Goal: Information Seeking & Learning: Learn about a topic

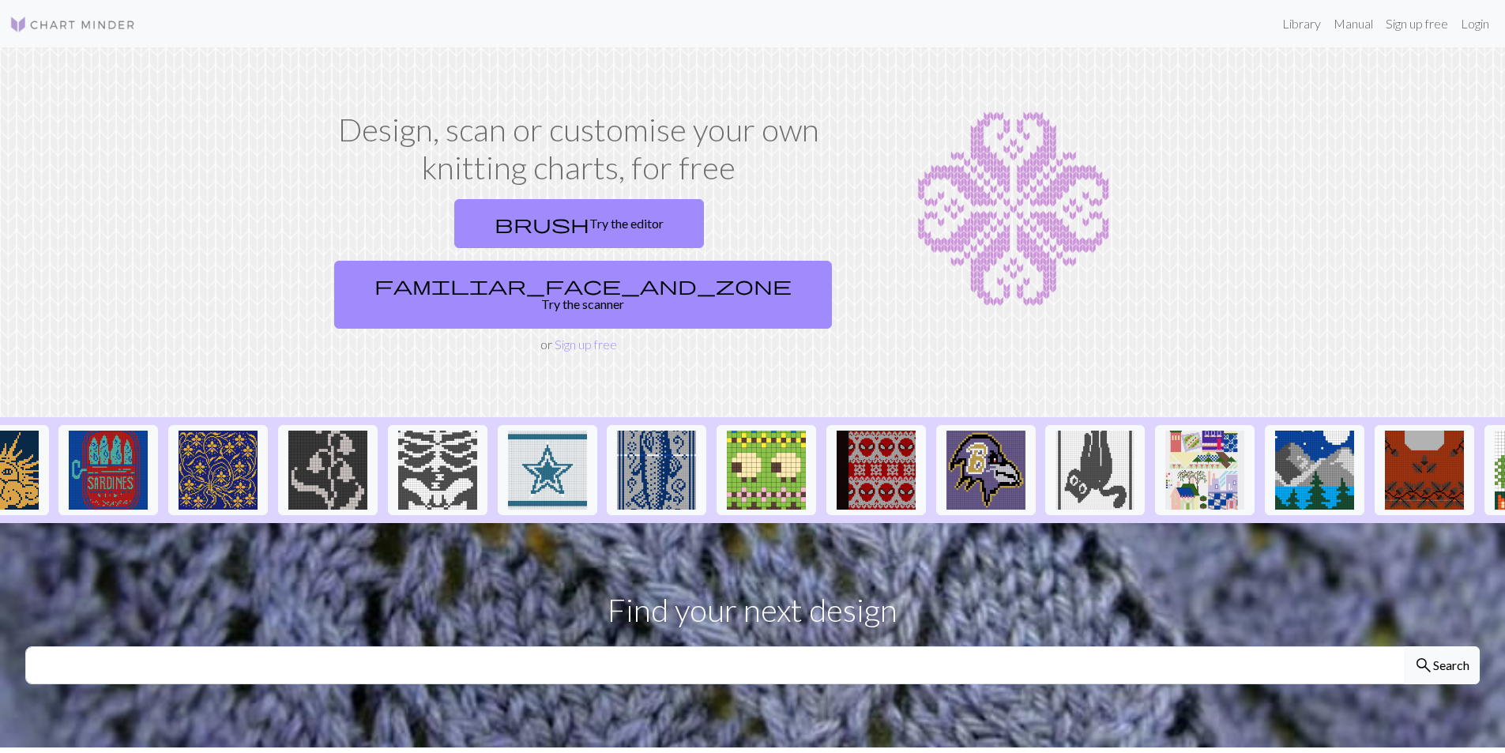
scroll to position [0, 937]
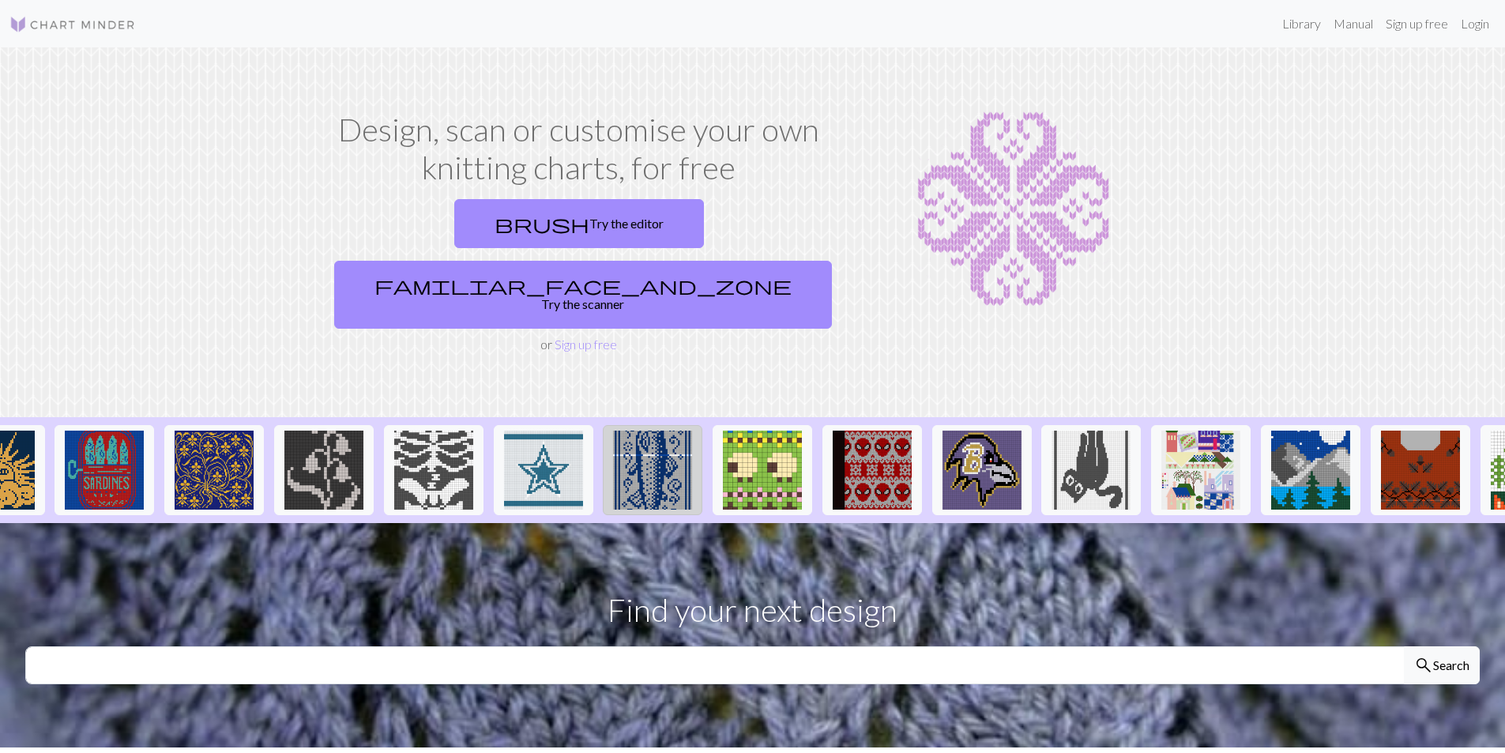
click at [654, 441] on img at bounding box center [652, 470] width 79 height 79
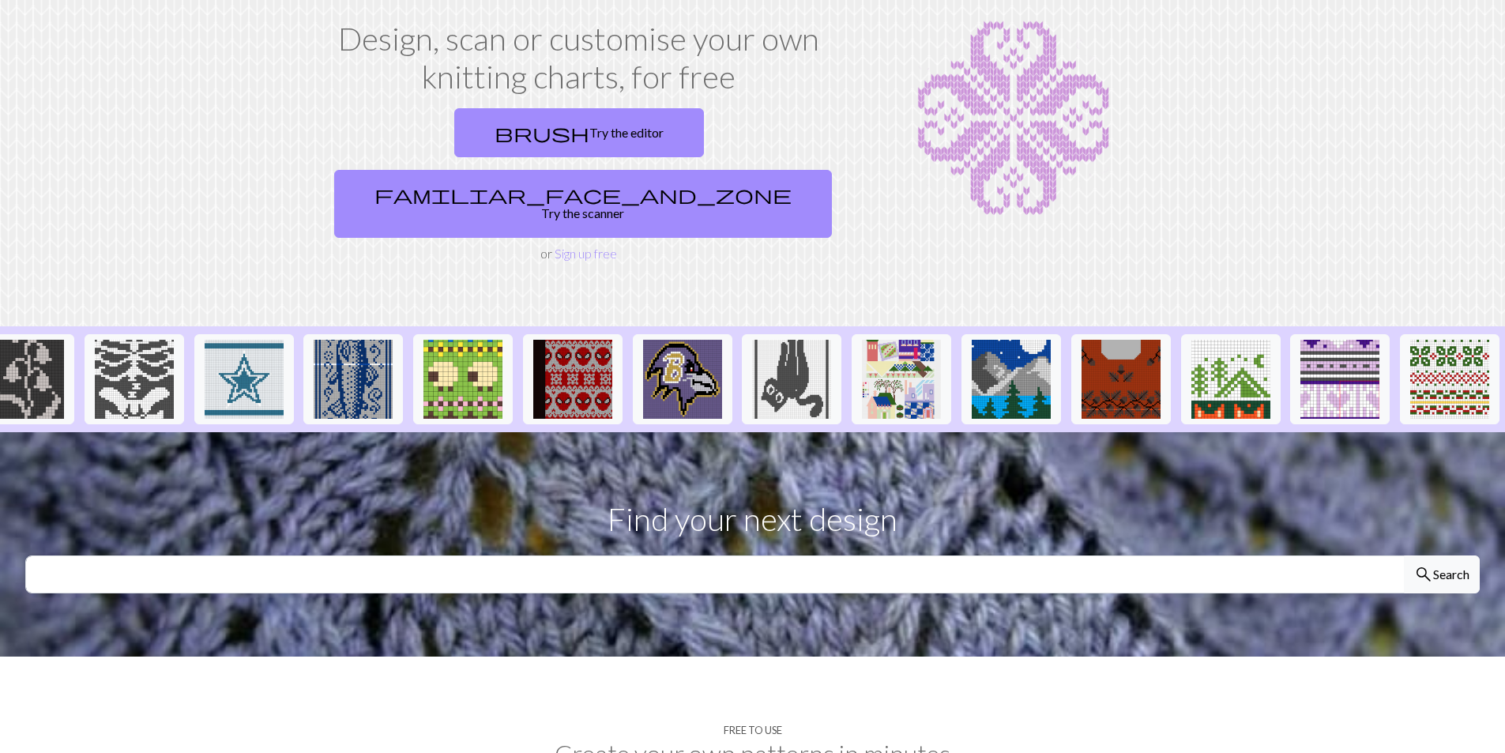
scroll to position [237, 0]
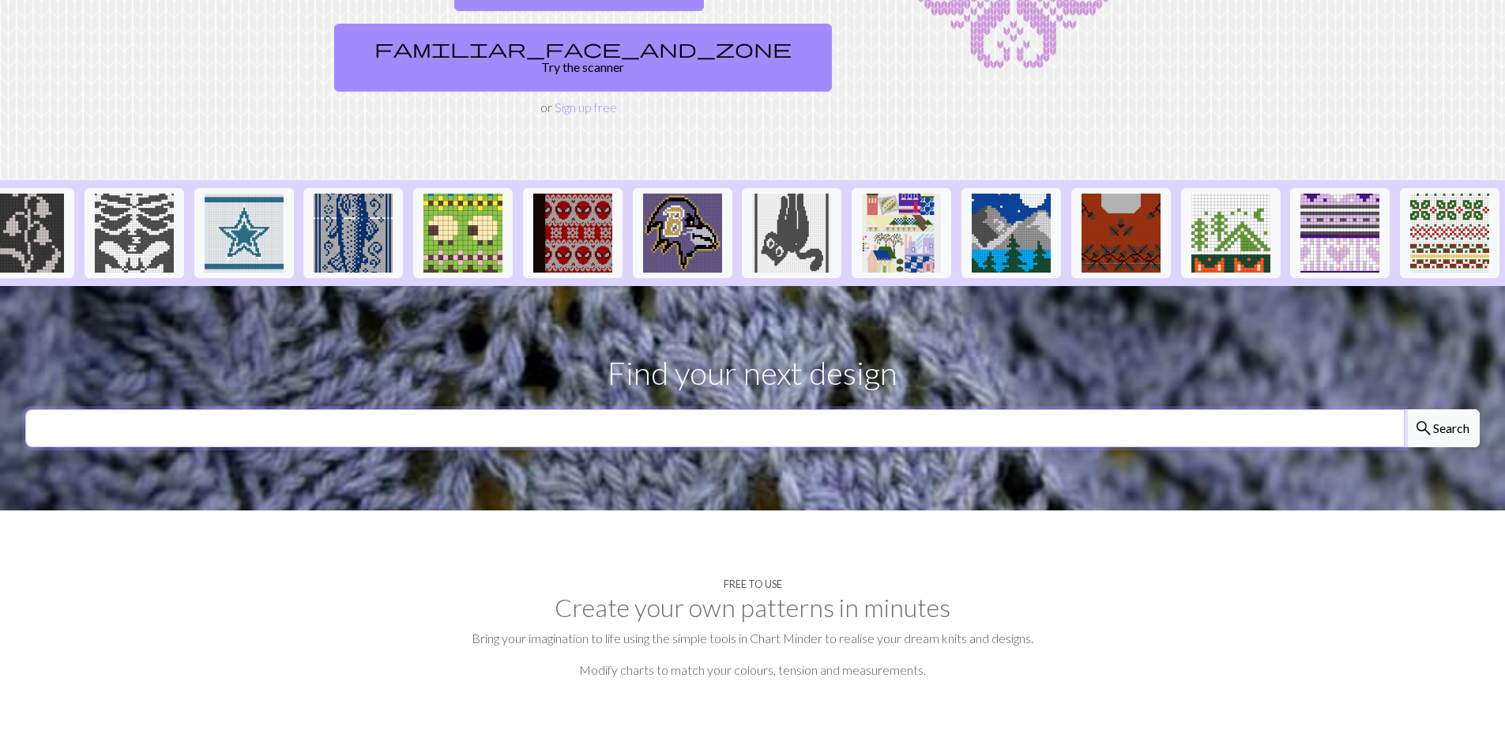
click at [412, 409] on input "text" at bounding box center [714, 428] width 1379 height 38
type input "cats"
click at [1404, 409] on button "search Search" at bounding box center [1442, 428] width 76 height 38
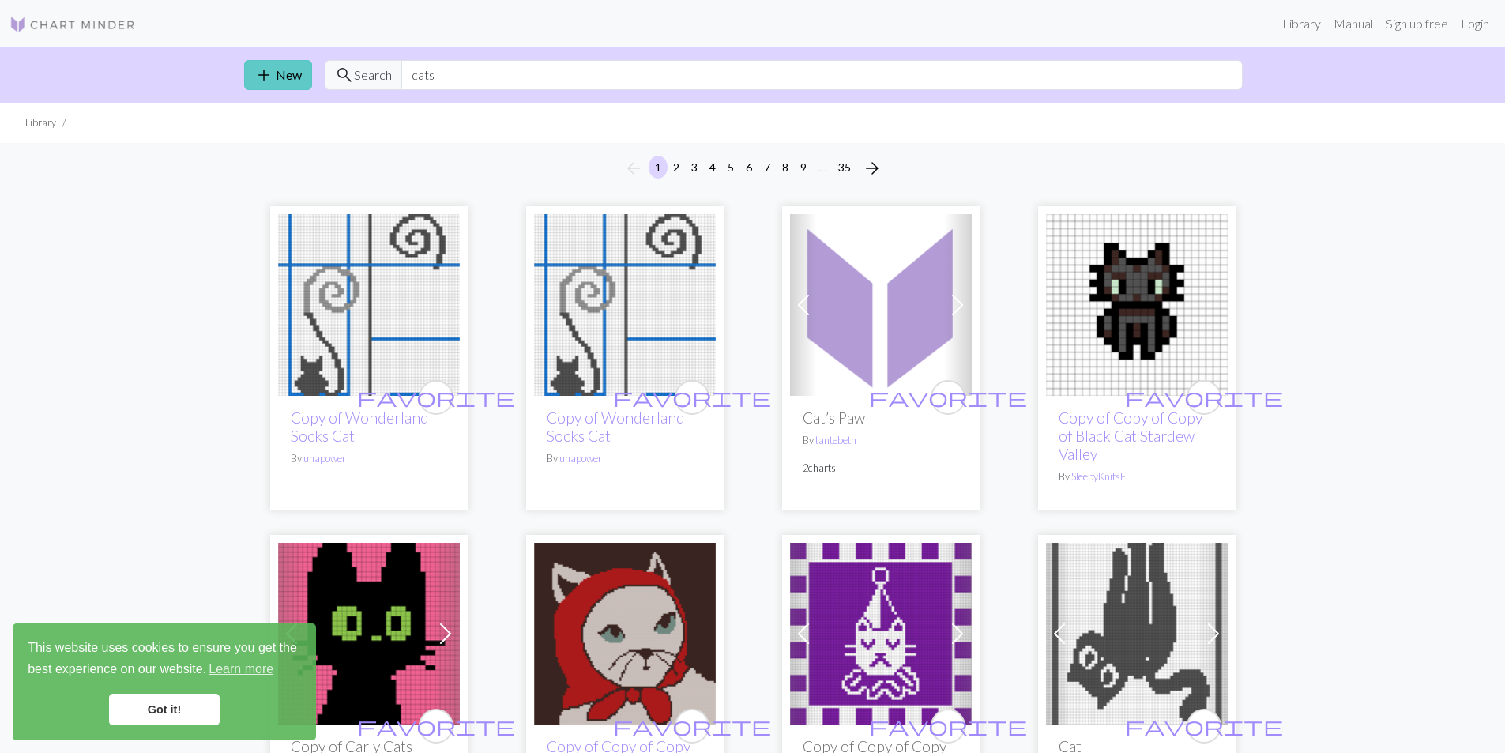
click at [277, 73] on link "add New" at bounding box center [278, 75] width 68 height 30
click at [480, 70] on input "cats" at bounding box center [821, 75] width 841 height 30
click at [475, 75] on input "cats" at bounding box center [821, 75] width 841 height 30
drag, startPoint x: 466, startPoint y: 79, endPoint x: 407, endPoint y: 84, distance: 59.4
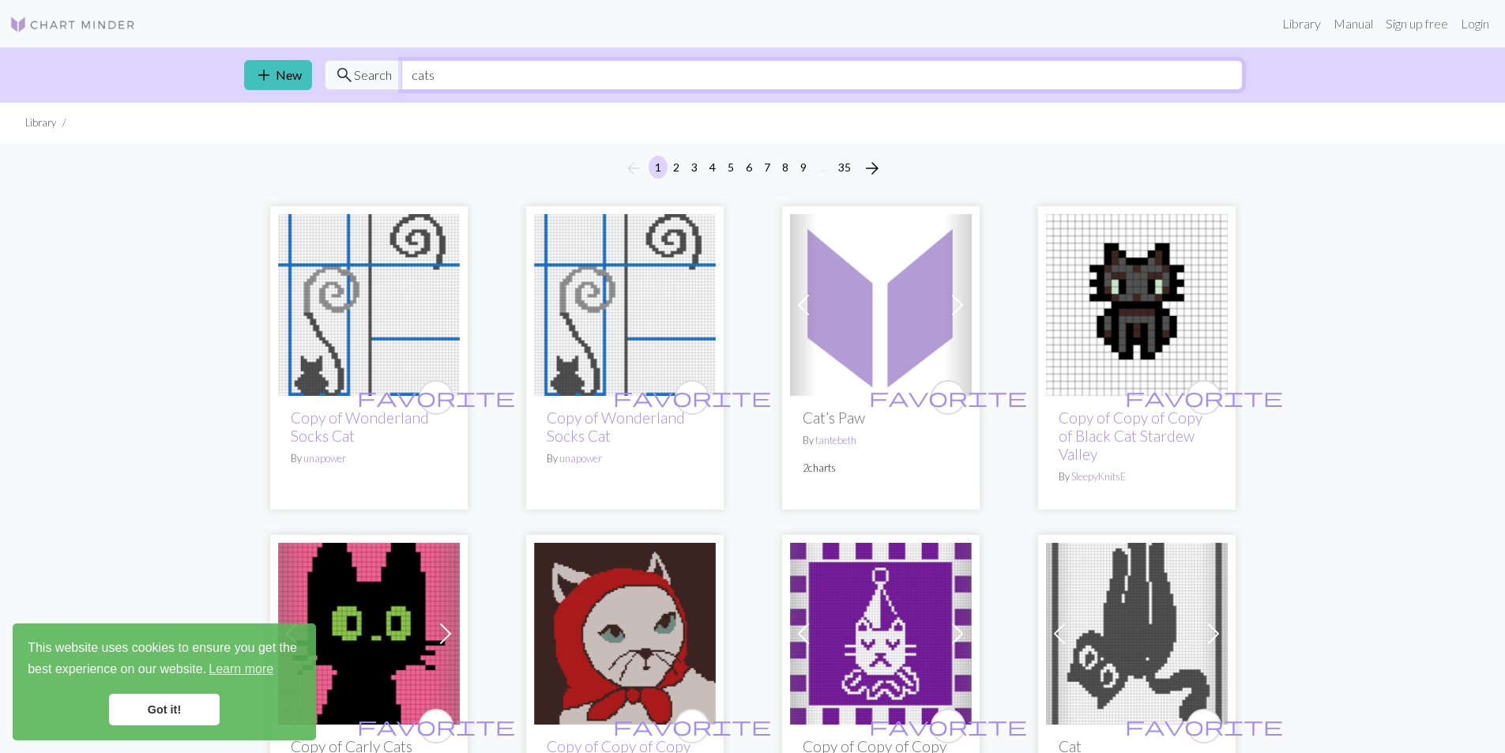
click at [407, 84] on input "cats" at bounding box center [821, 75] width 841 height 30
type input "bats"
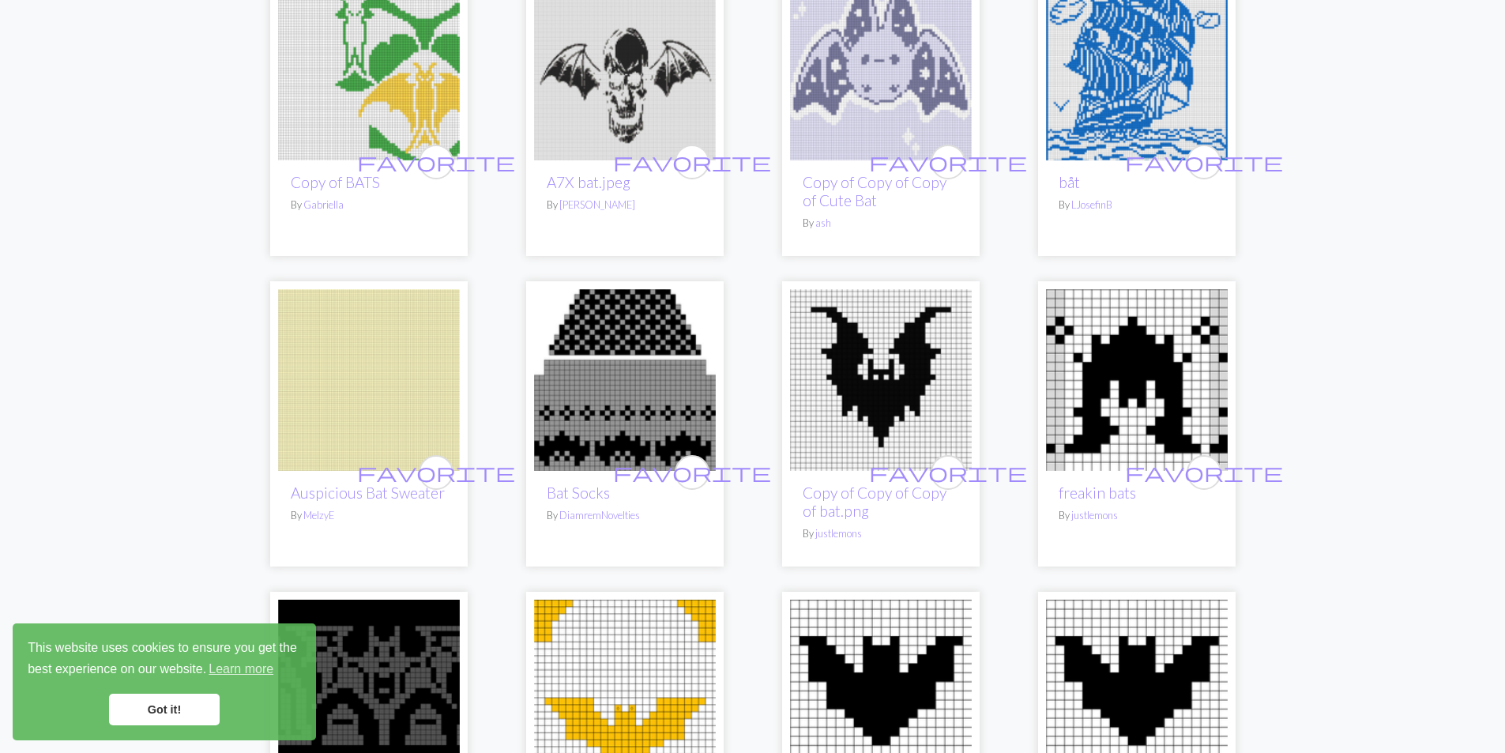
scroll to position [2607, 0]
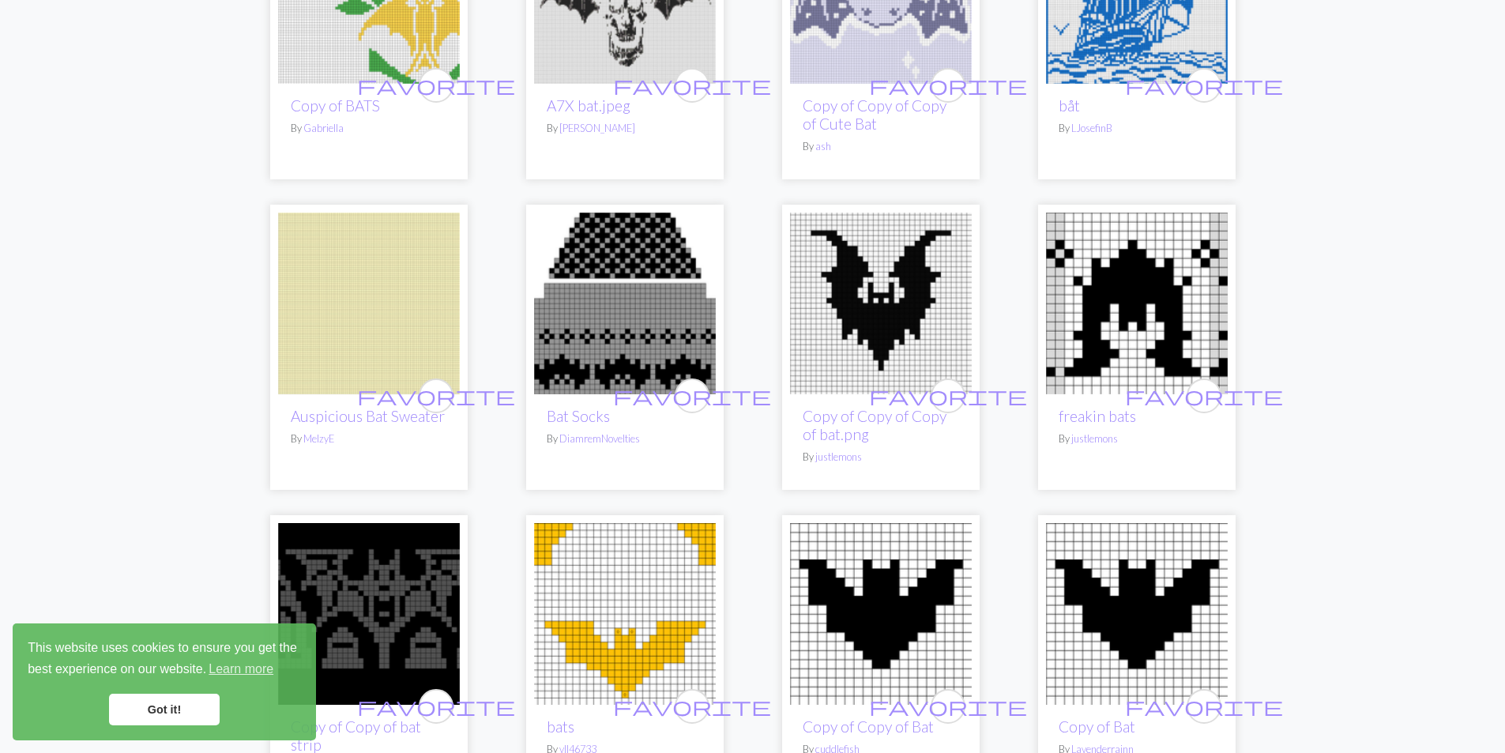
click at [881, 292] on img at bounding box center [881, 304] width 182 height 182
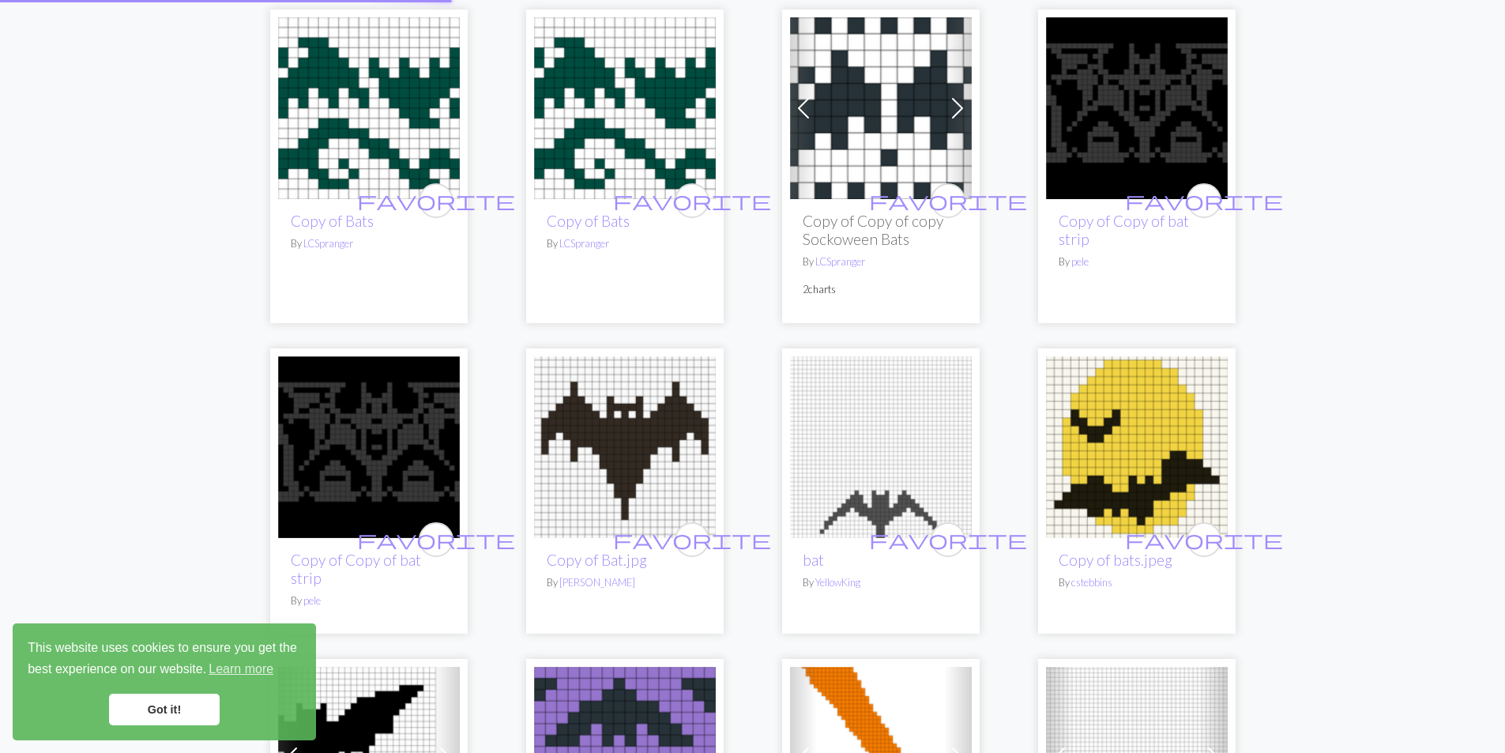
scroll to position [1, 0]
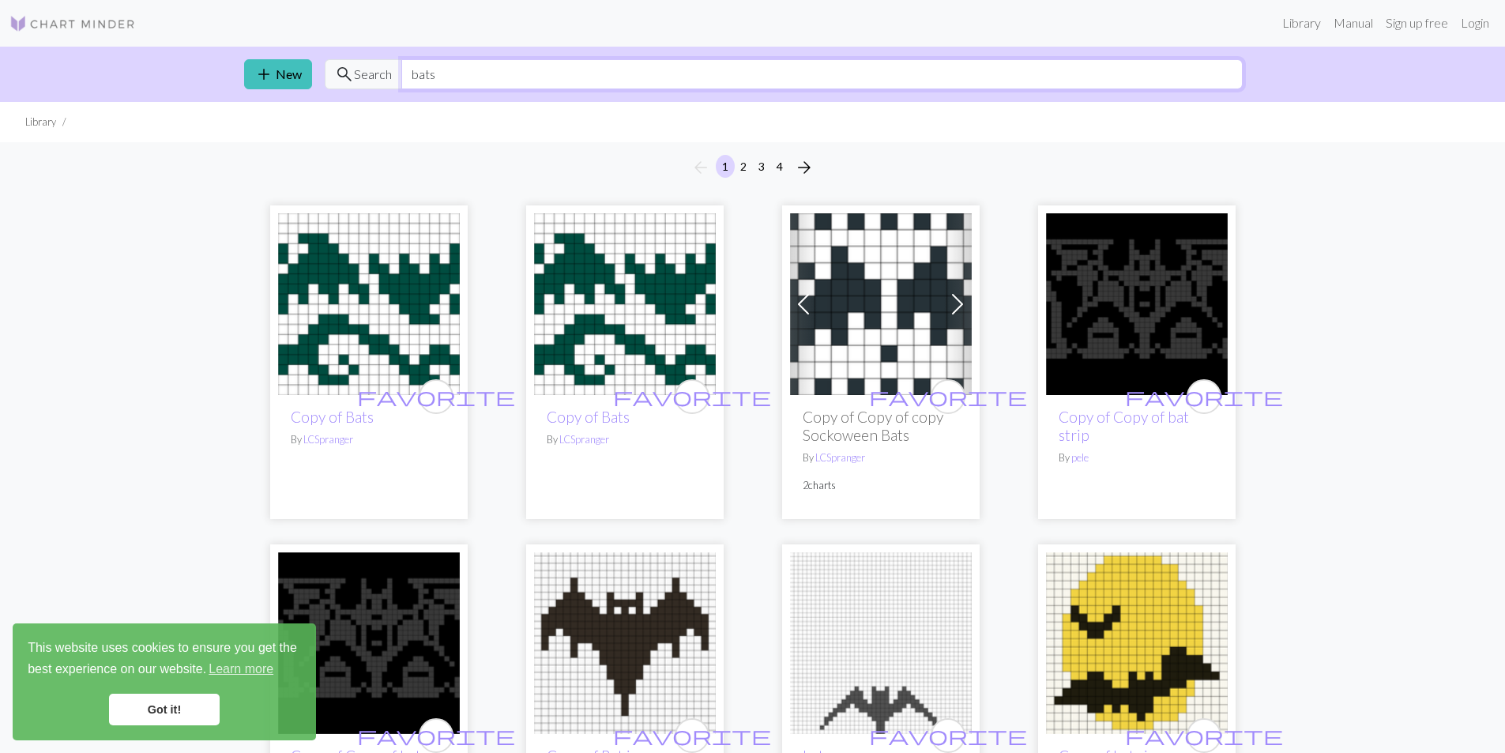
click at [480, 81] on input "bats" at bounding box center [821, 74] width 841 height 30
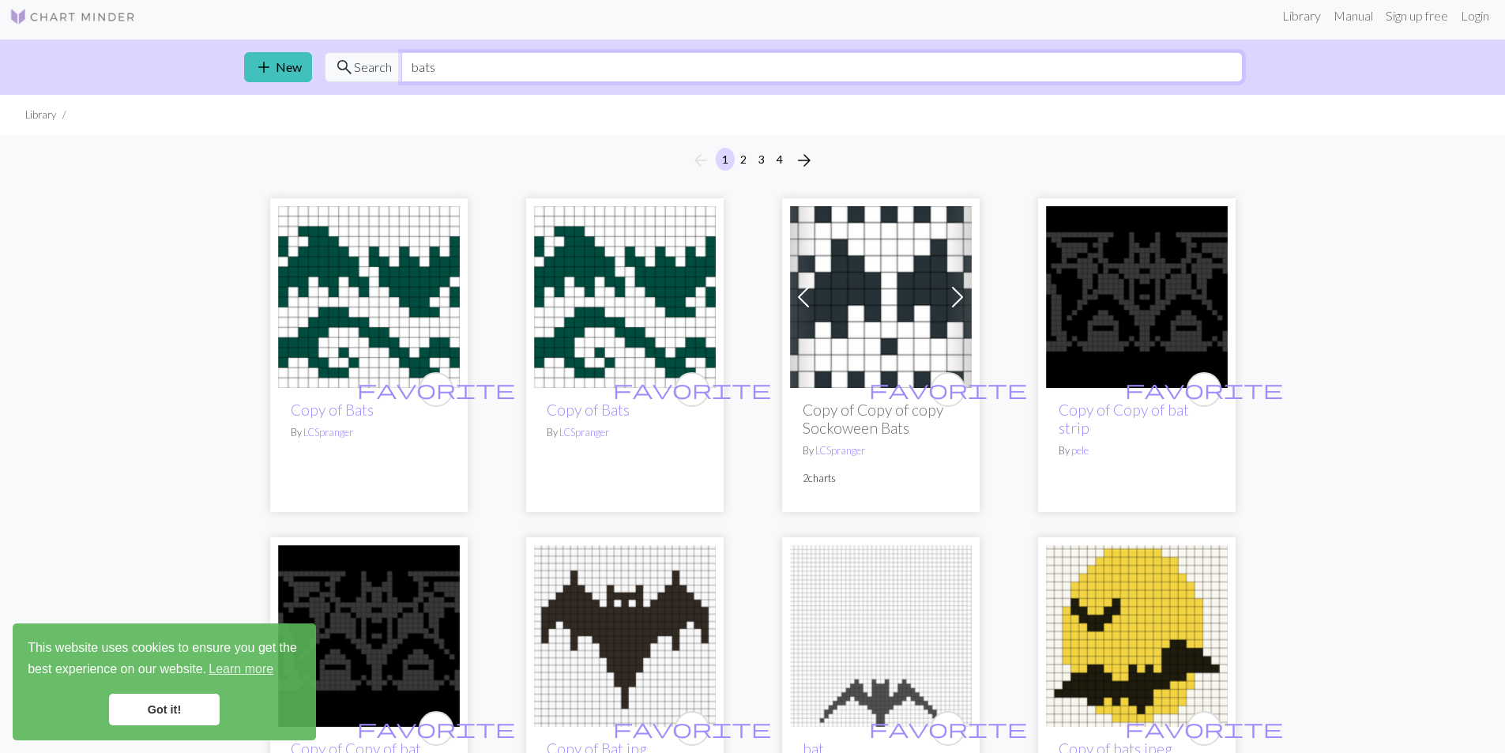
scroll to position [0, 0]
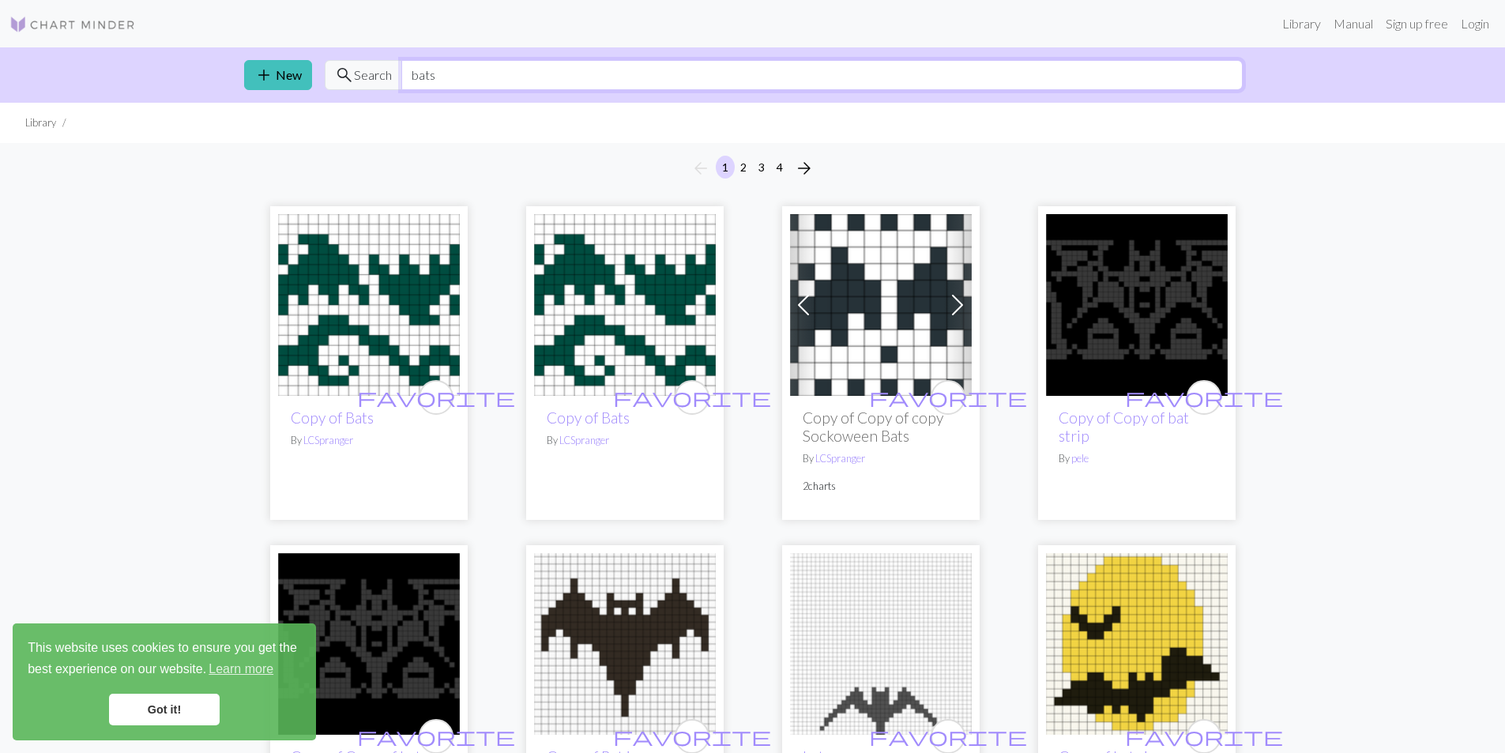
drag, startPoint x: 458, startPoint y: 73, endPoint x: 382, endPoint y: 73, distance: 76.6
click at [382, 73] on div "search Search bats" at bounding box center [784, 75] width 918 height 30
click at [1341, 24] on link "Manual" at bounding box center [1353, 24] width 52 height 32
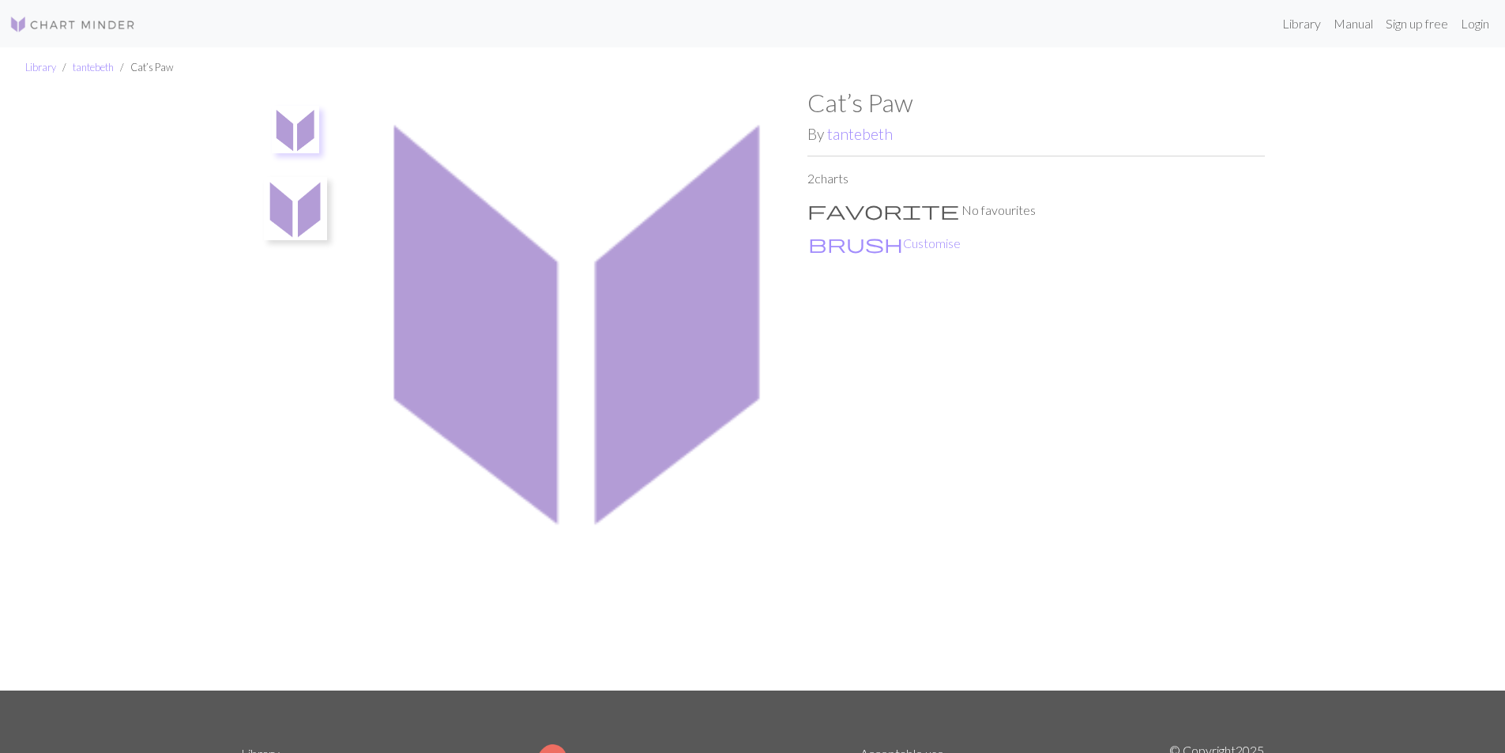
click at [843, 178] on p "2 charts" at bounding box center [1035, 178] width 457 height 19
click at [306, 137] on img at bounding box center [295, 129] width 47 height 47
click at [302, 249] on ul at bounding box center [295, 382] width 109 height 589
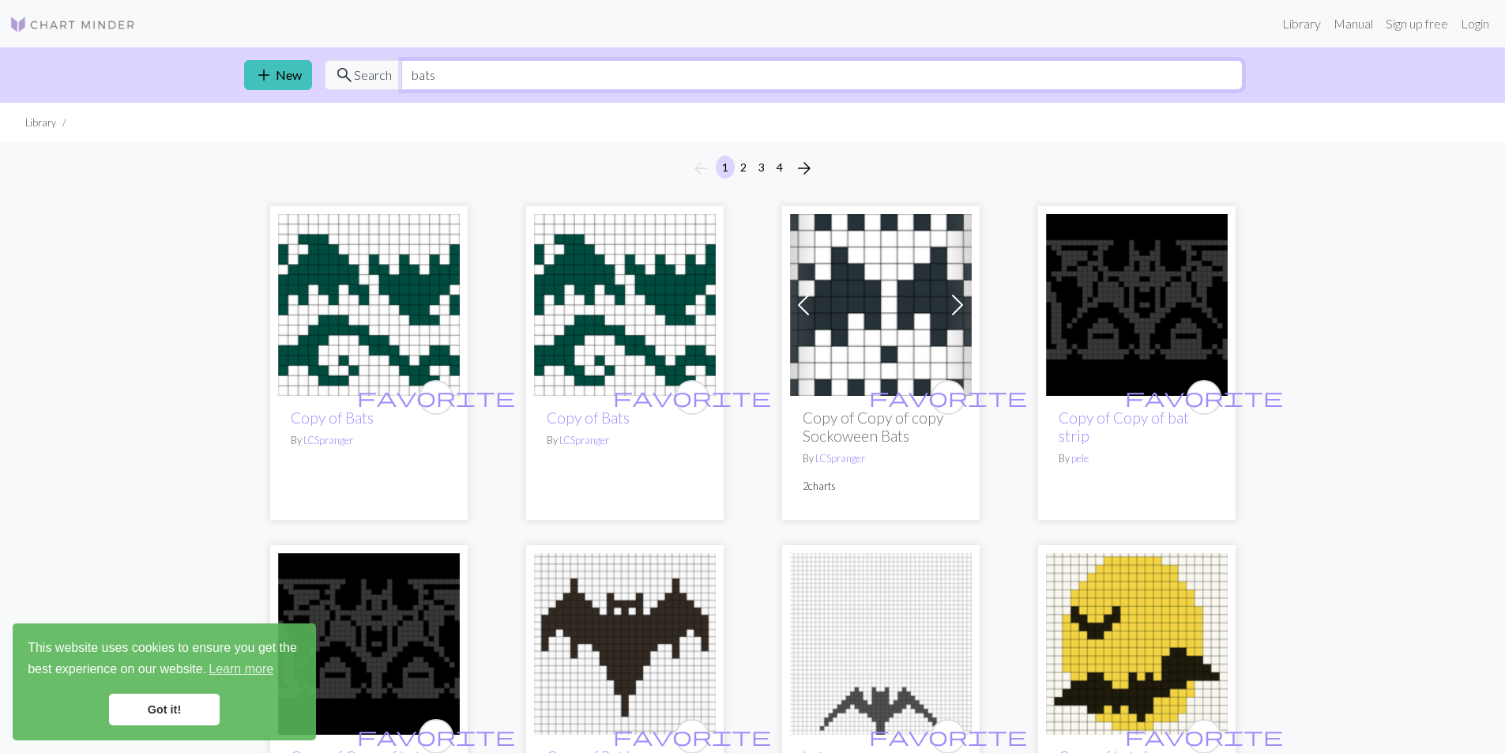
drag, startPoint x: 451, startPoint y: 77, endPoint x: 408, endPoint y: 92, distance: 46.0
click at [408, 92] on div "add New search Search bats" at bounding box center [752, 74] width 1043 height 55
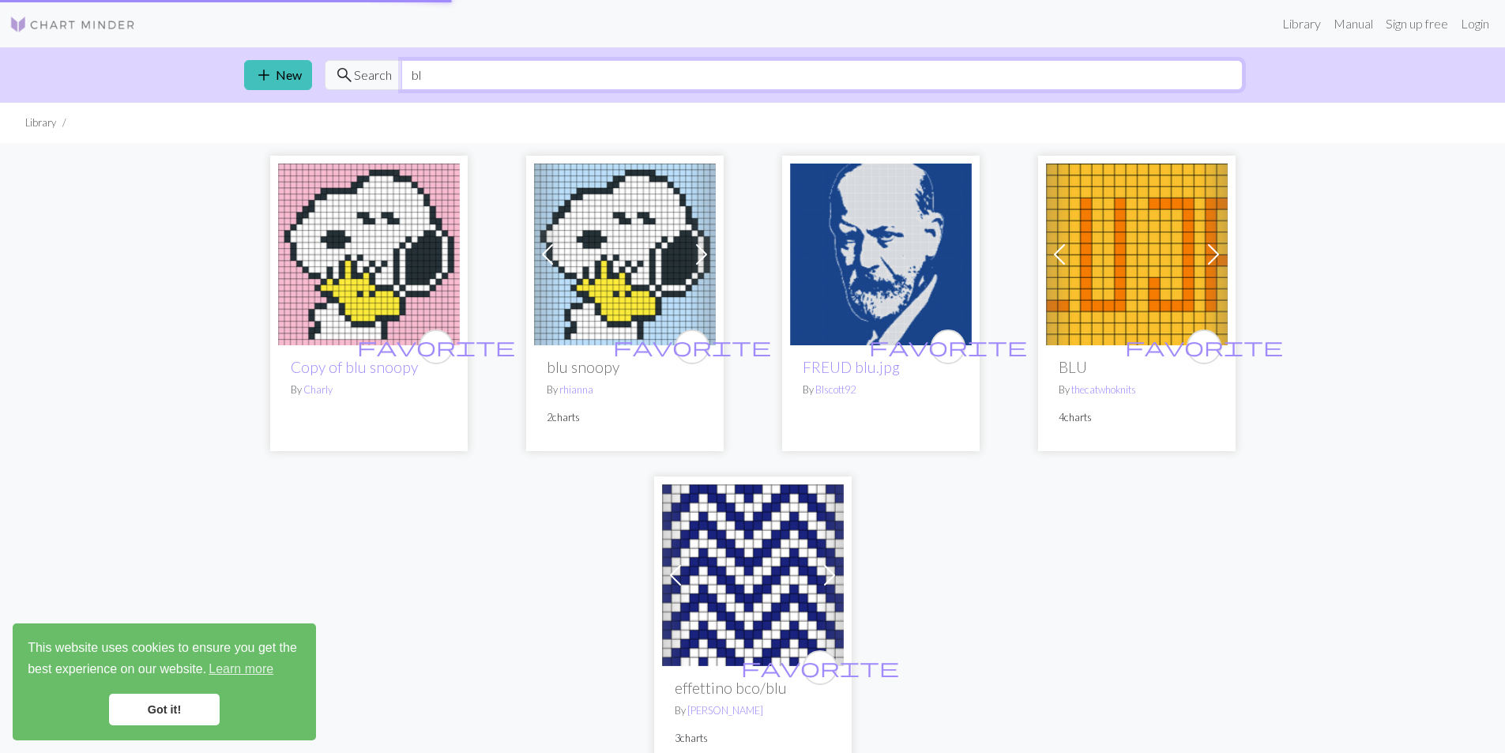
type input "b"
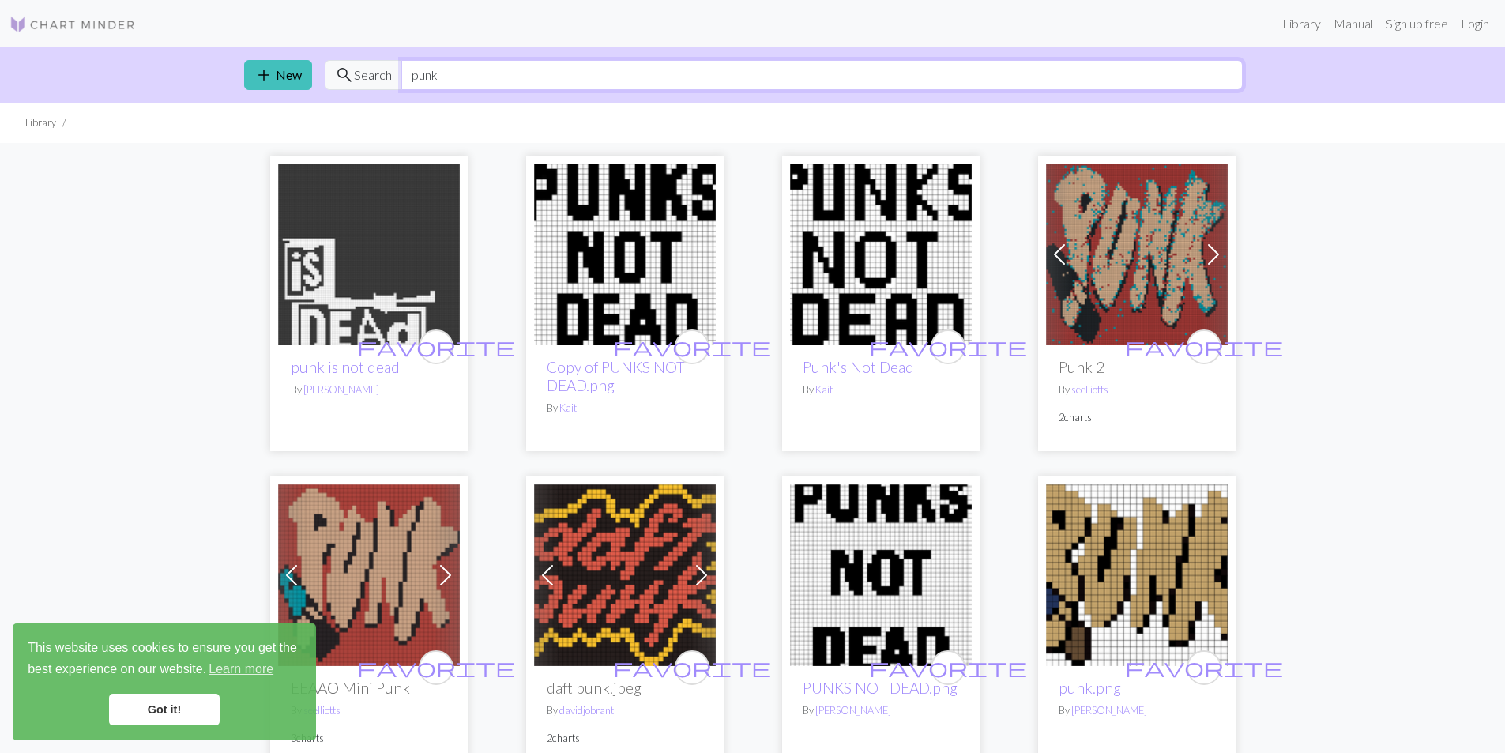
click at [428, 81] on input "punk" at bounding box center [821, 75] width 841 height 30
drag, startPoint x: 457, startPoint y: 81, endPoint x: 398, endPoint y: 82, distance: 59.3
click at [398, 82] on div "search Search punk" at bounding box center [784, 75] width 918 height 30
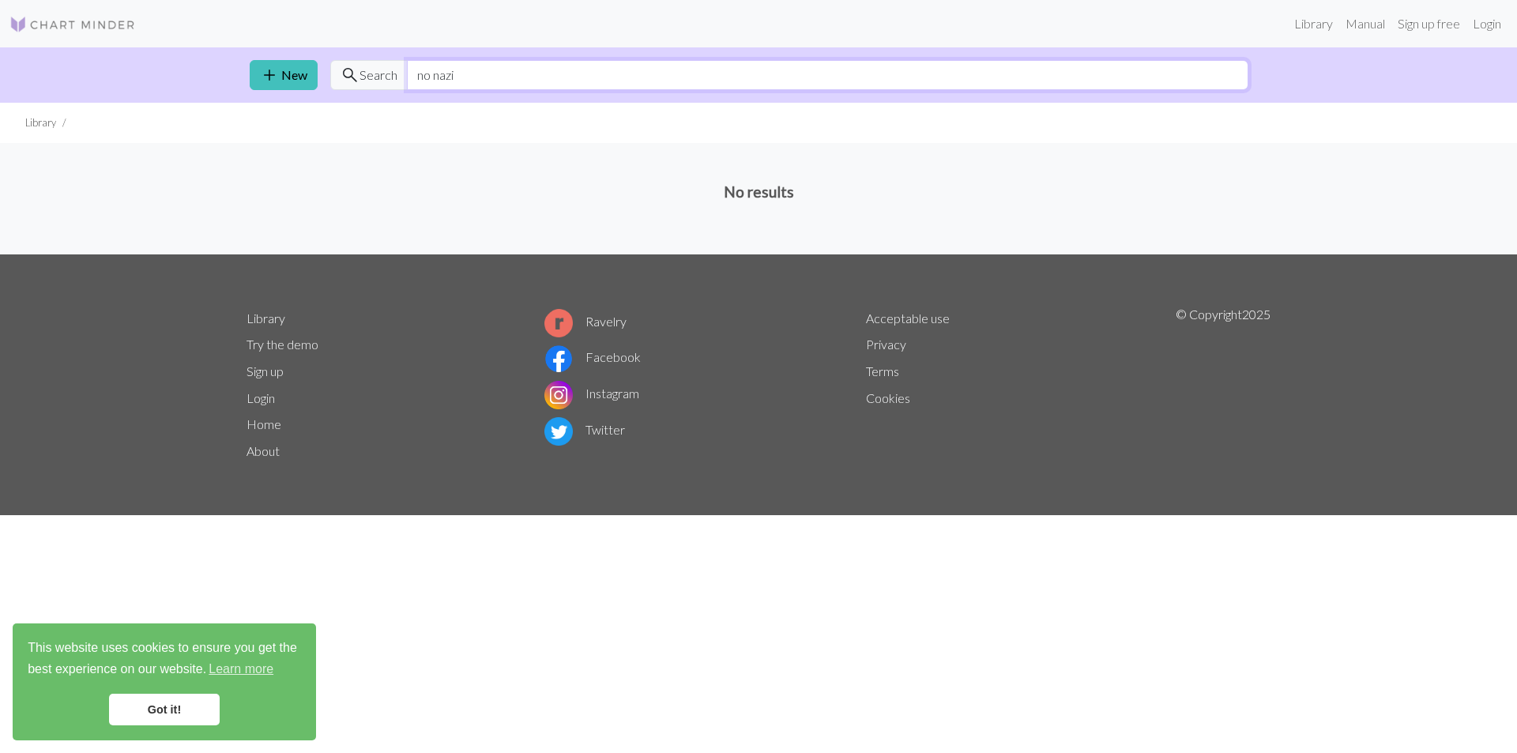
type input "no nazis"
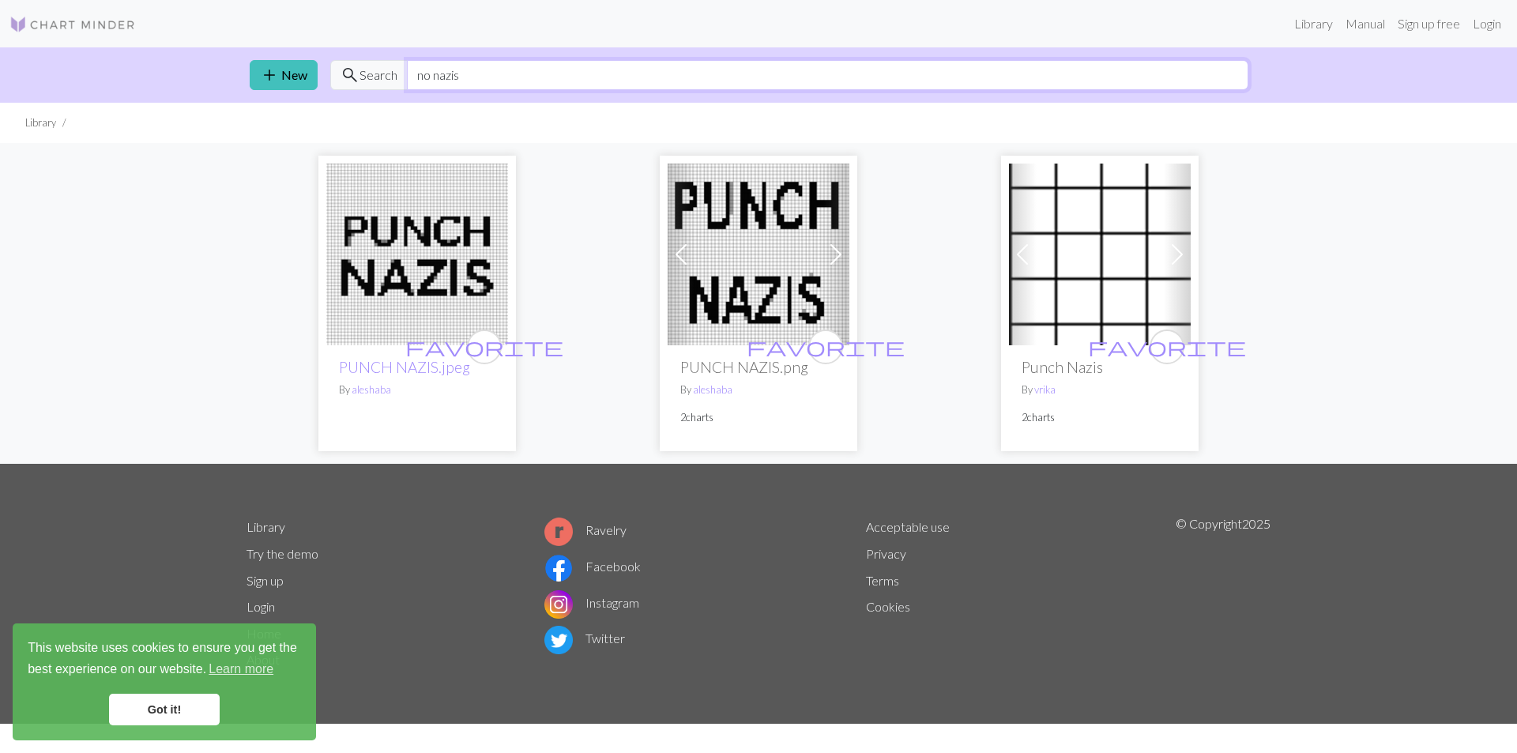
drag, startPoint x: 522, startPoint y: 67, endPoint x: 410, endPoint y: 78, distance: 112.7
click at [410, 78] on input "no nazis" at bounding box center [827, 75] width 841 height 30
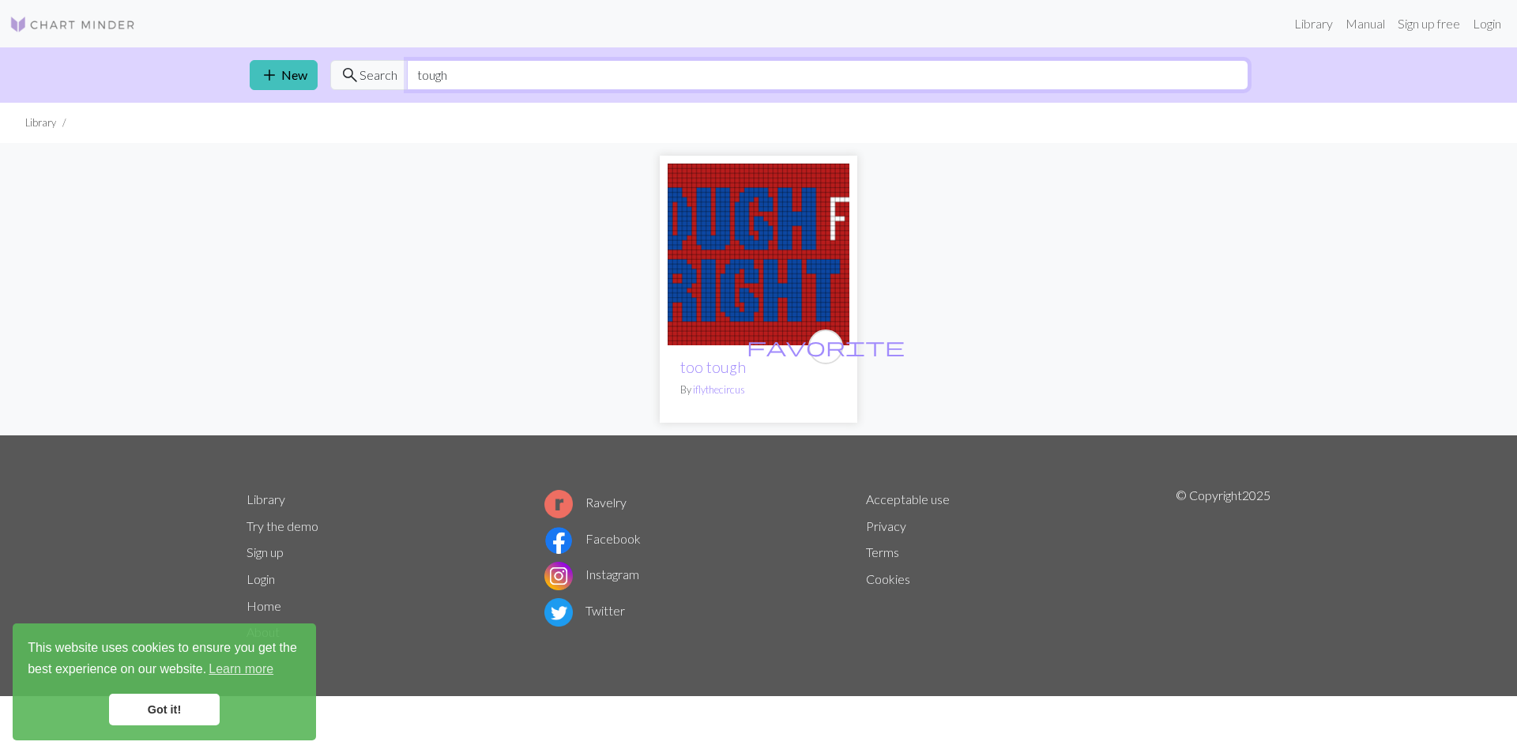
drag, startPoint x: 453, startPoint y: 72, endPoint x: 378, endPoint y: 81, distance: 75.6
click at [378, 81] on div "search Search tough" at bounding box center [789, 75] width 918 height 30
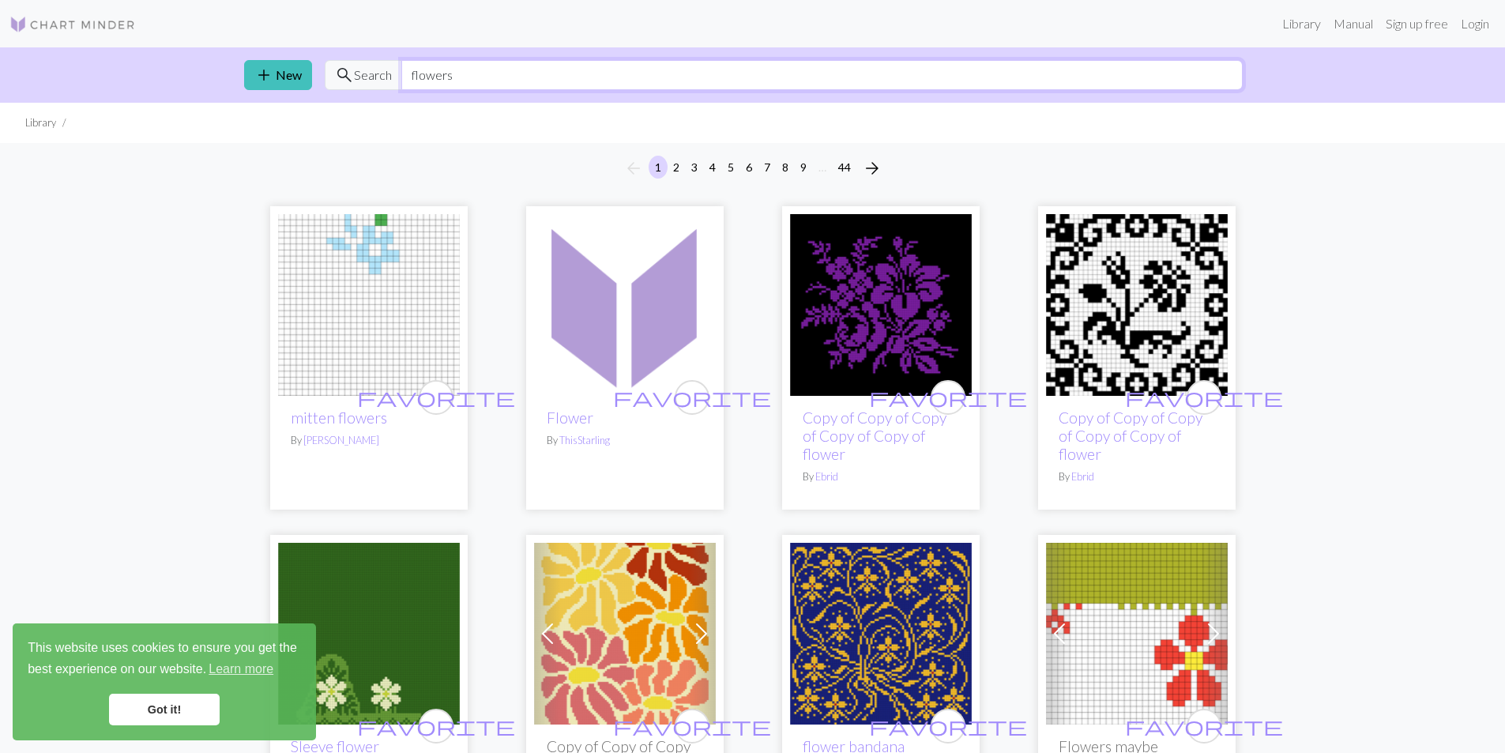
drag, startPoint x: 521, startPoint y: 87, endPoint x: 401, endPoint y: 96, distance: 121.2
click at [401, 96] on div "add New search Search flowers" at bounding box center [752, 74] width 1043 height 55
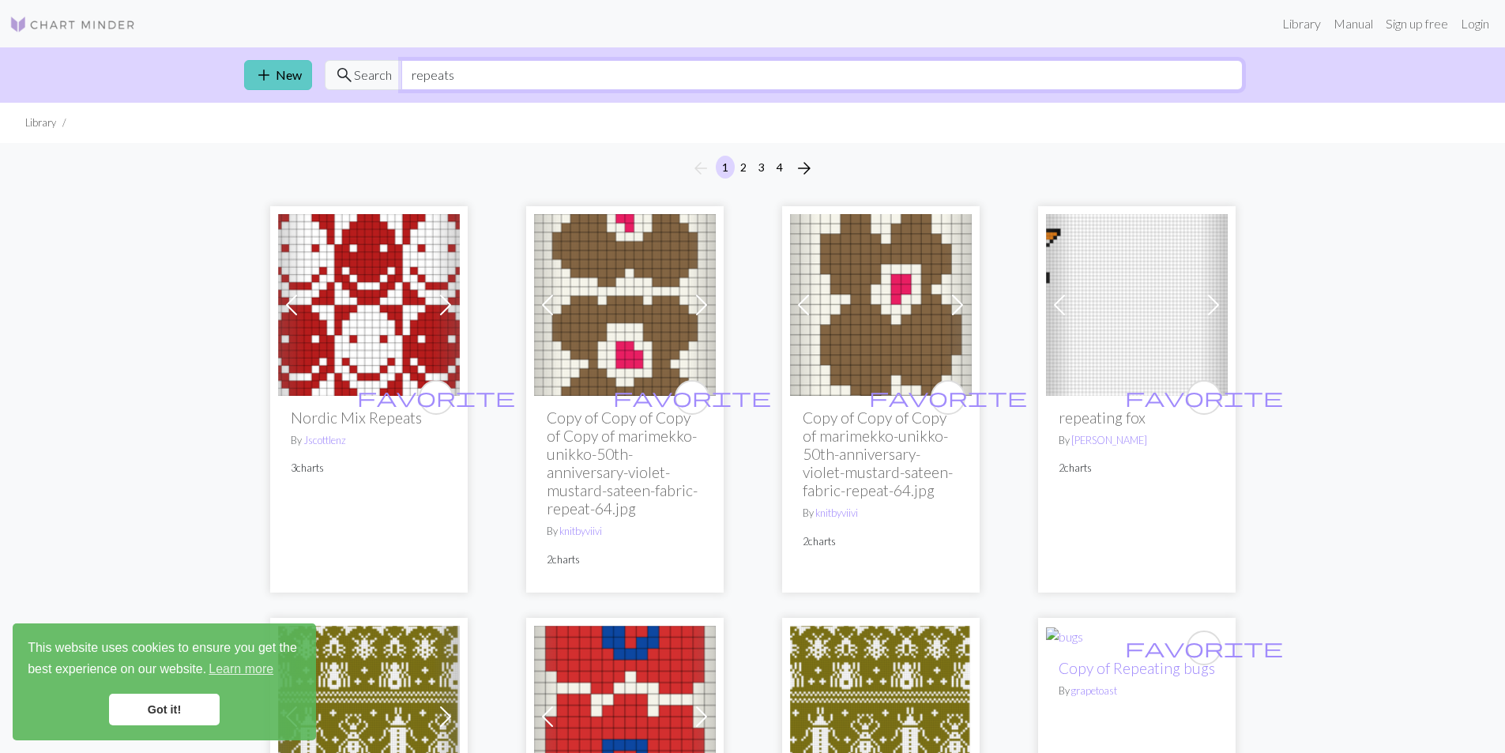
drag, startPoint x: 495, startPoint y: 81, endPoint x: 247, endPoint y: 77, distance: 247.3
click at [247, 77] on div "add New search Search repeats" at bounding box center [752, 74] width 1043 height 55
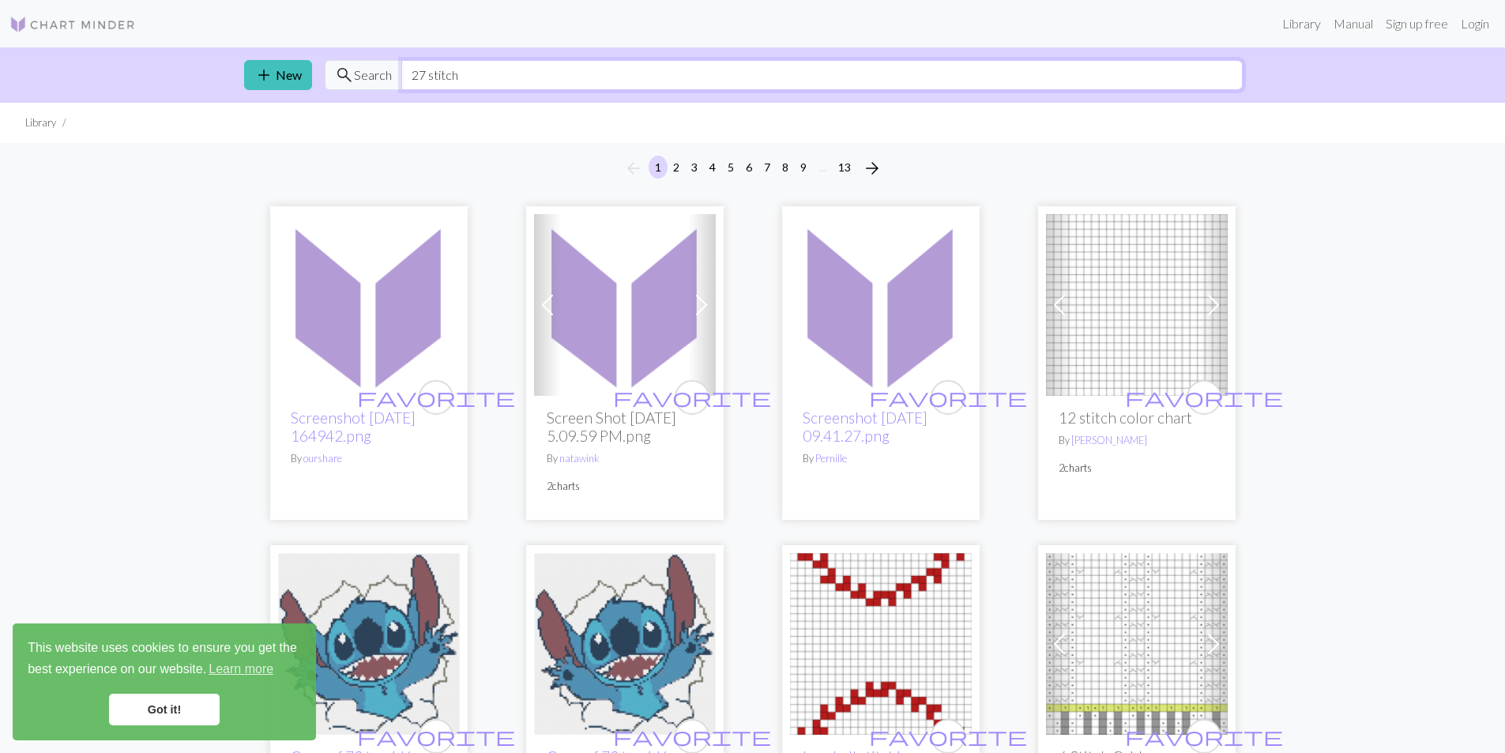
drag, startPoint x: 464, startPoint y: 75, endPoint x: 318, endPoint y: 77, distance: 146.2
click at [318, 77] on div "add New search Search 27 stitch" at bounding box center [752, 74] width 1043 height 55
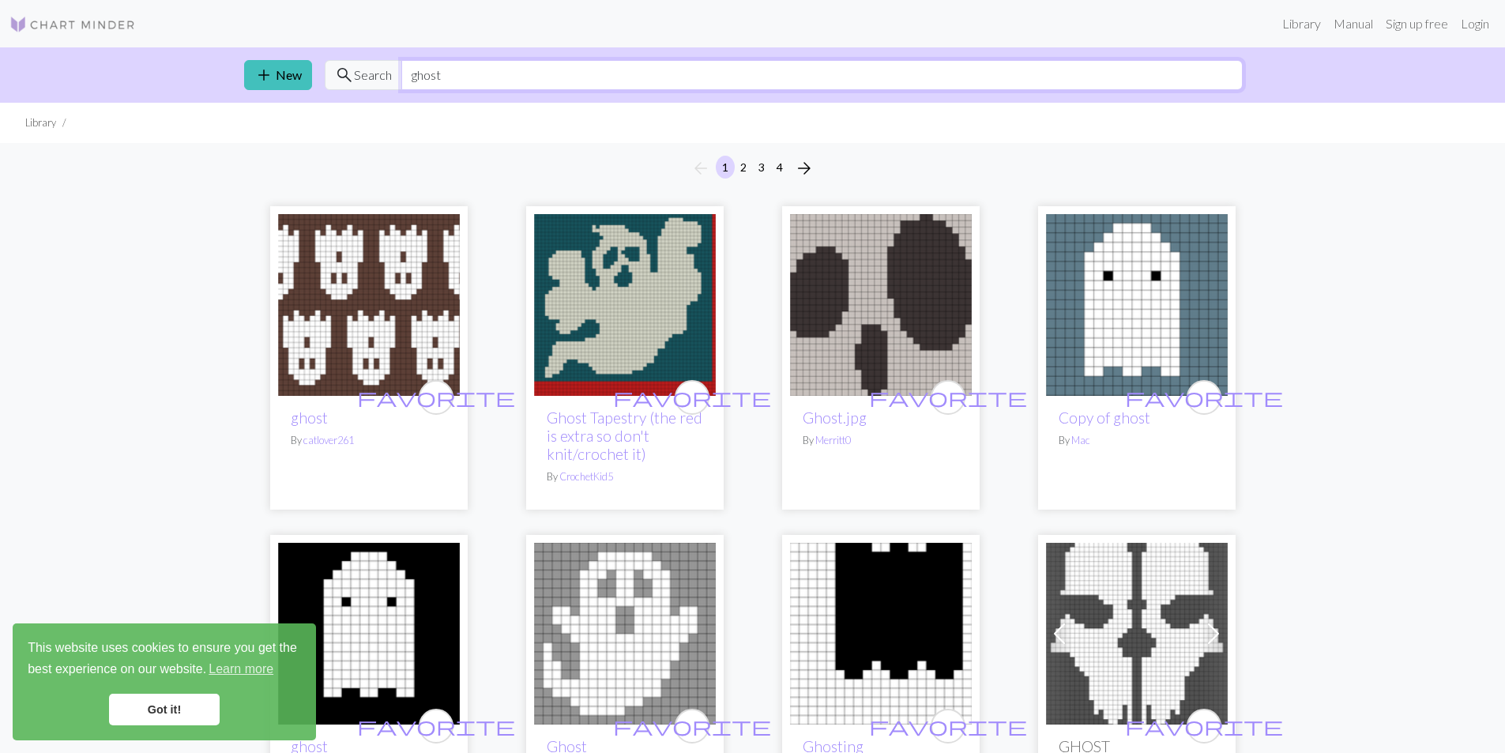
drag, startPoint x: 468, startPoint y: 78, endPoint x: 230, endPoint y: 77, distance: 238.6
click at [230, 77] on div "add New search Search ghost" at bounding box center [752, 74] width 1505 height 55
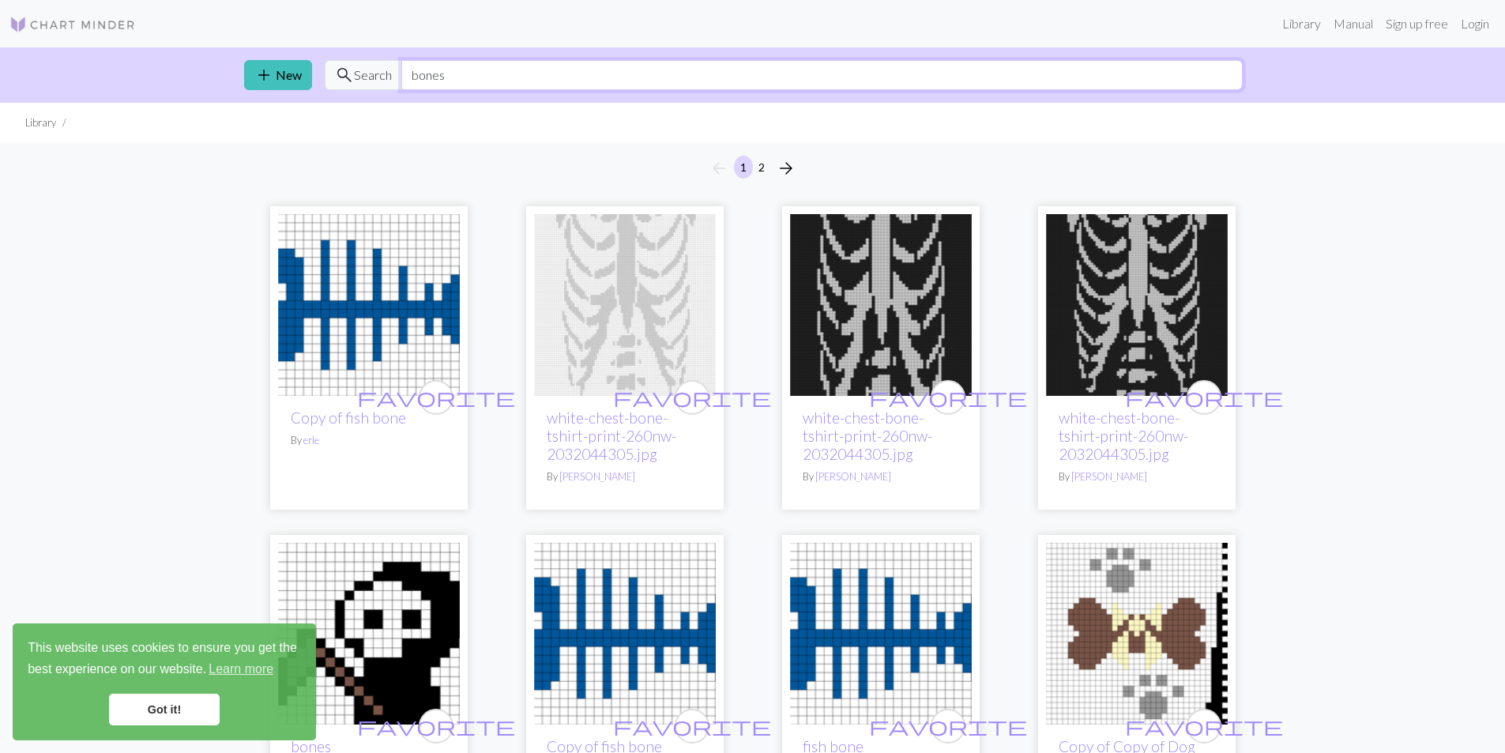
drag, startPoint x: 461, startPoint y: 73, endPoint x: 385, endPoint y: 79, distance: 76.1
click at [385, 79] on div "search Search bones" at bounding box center [784, 75] width 918 height 30
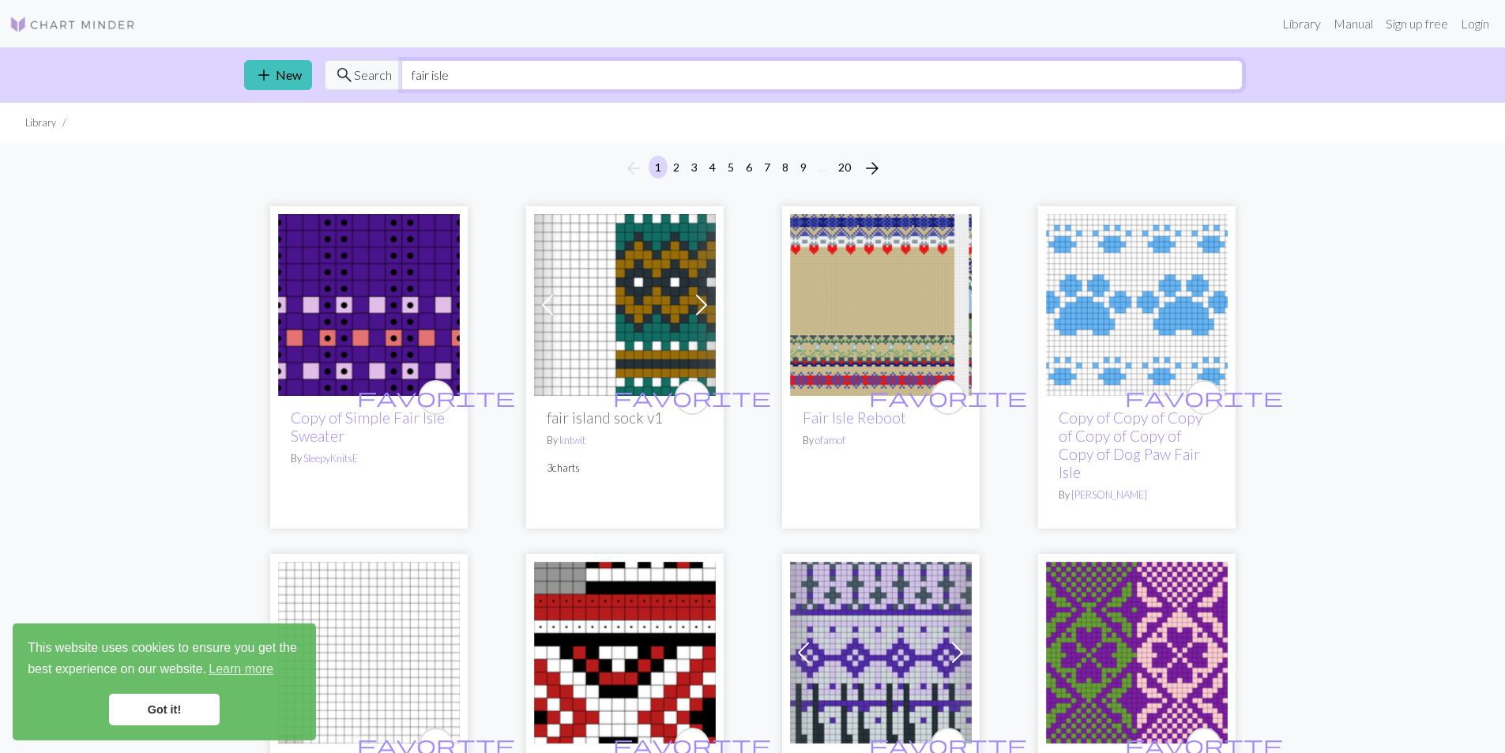
click at [480, 71] on input "fair isle" at bounding box center [821, 75] width 841 height 30
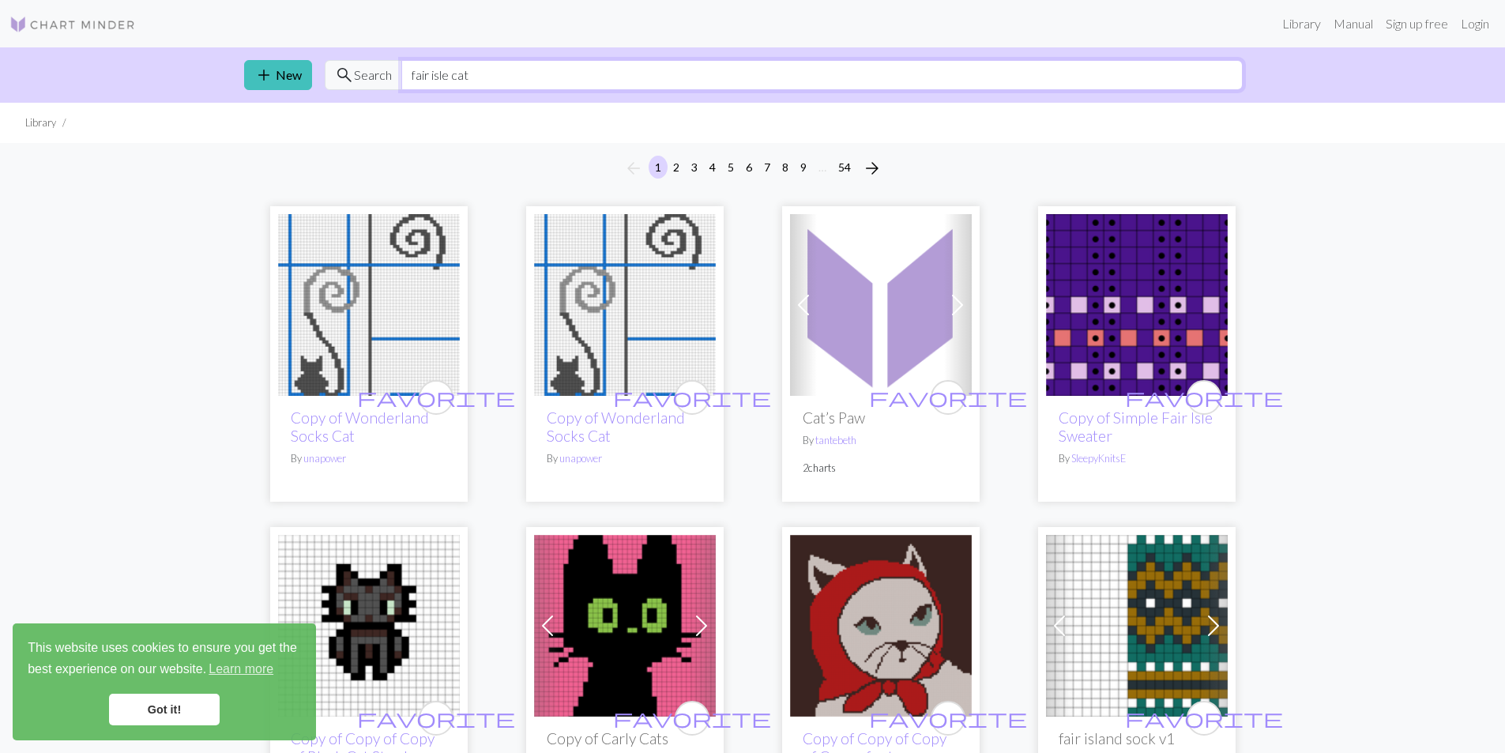
drag, startPoint x: 455, startPoint y: 73, endPoint x: 491, endPoint y: 77, distance: 35.9
click at [491, 77] on input "fair isle cat" at bounding box center [821, 75] width 841 height 30
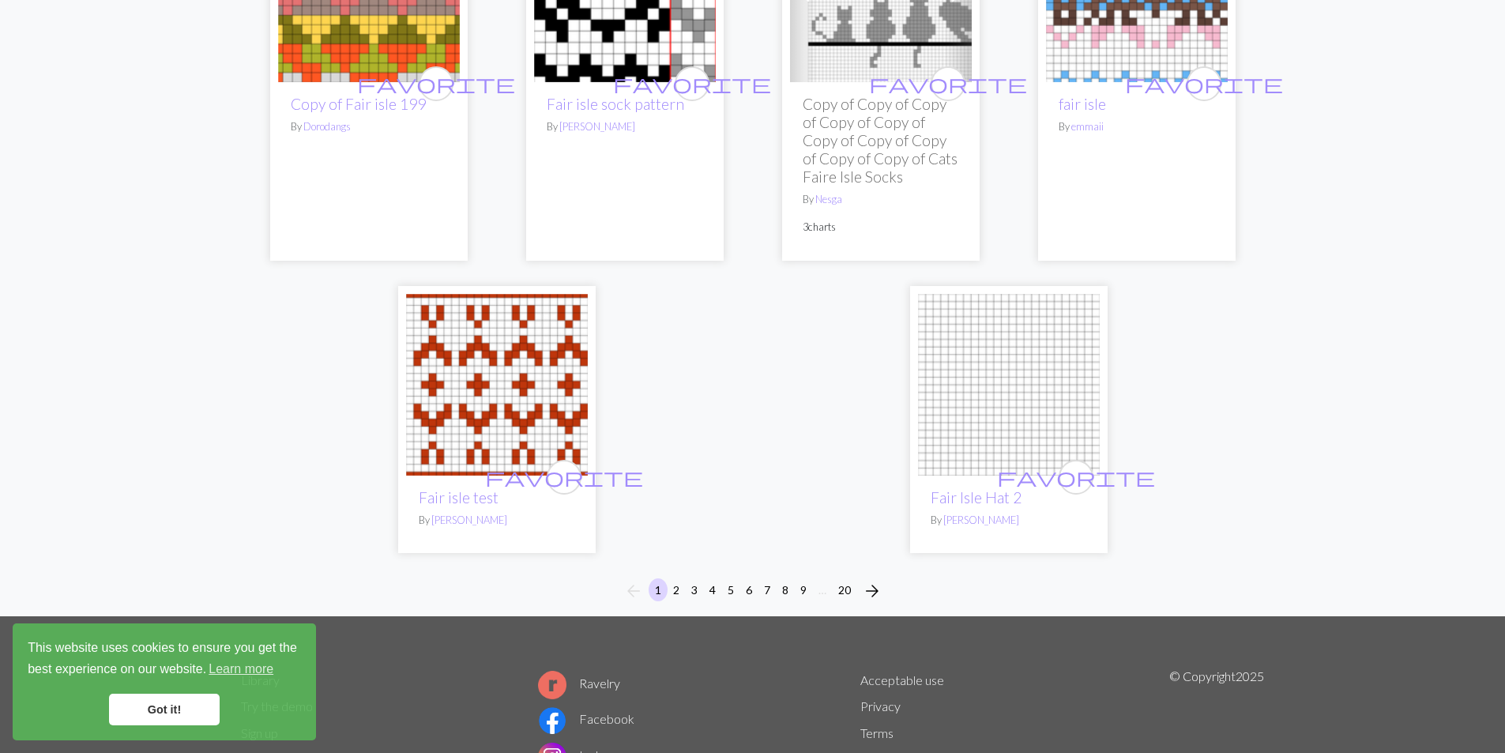
scroll to position [4269, 0]
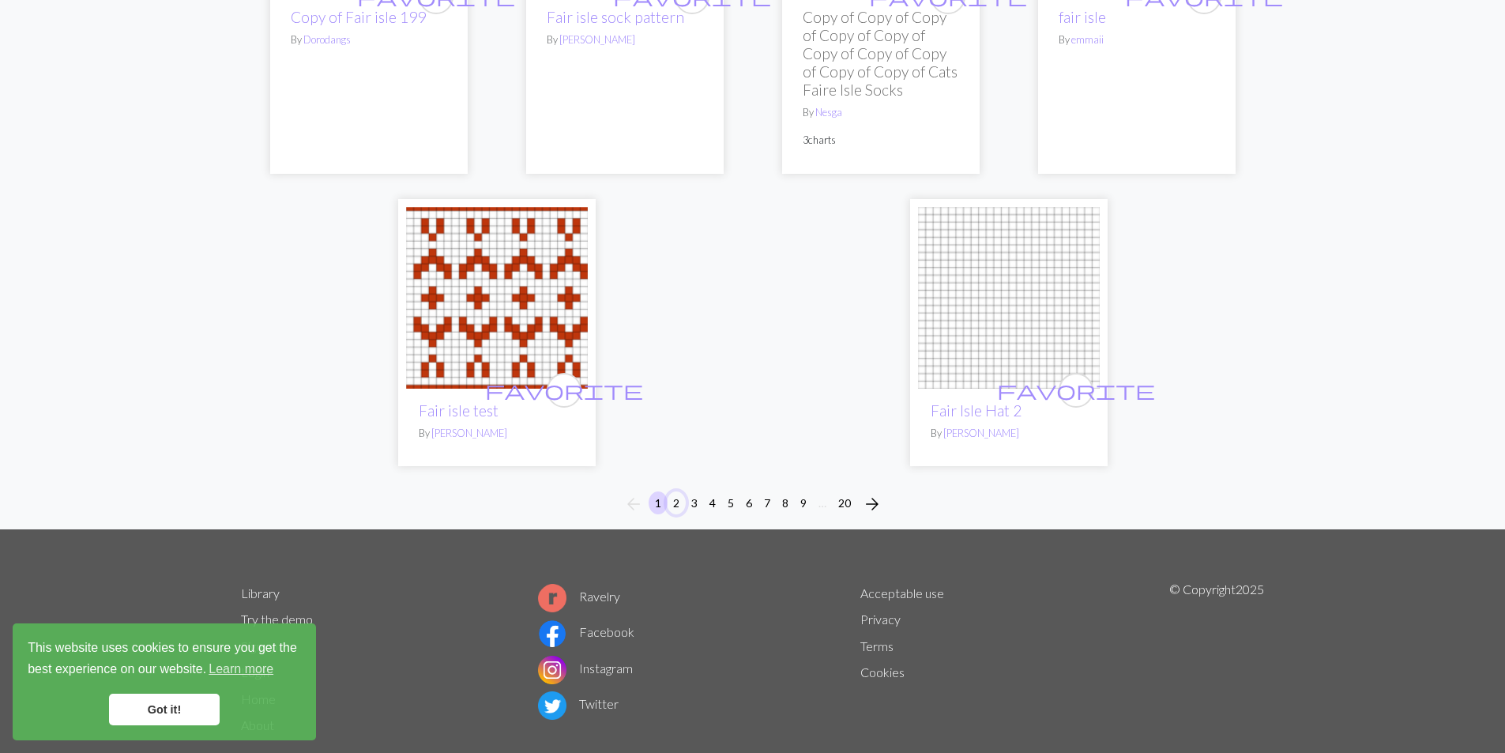
click at [675, 491] on button "2" at bounding box center [676, 502] width 19 height 23
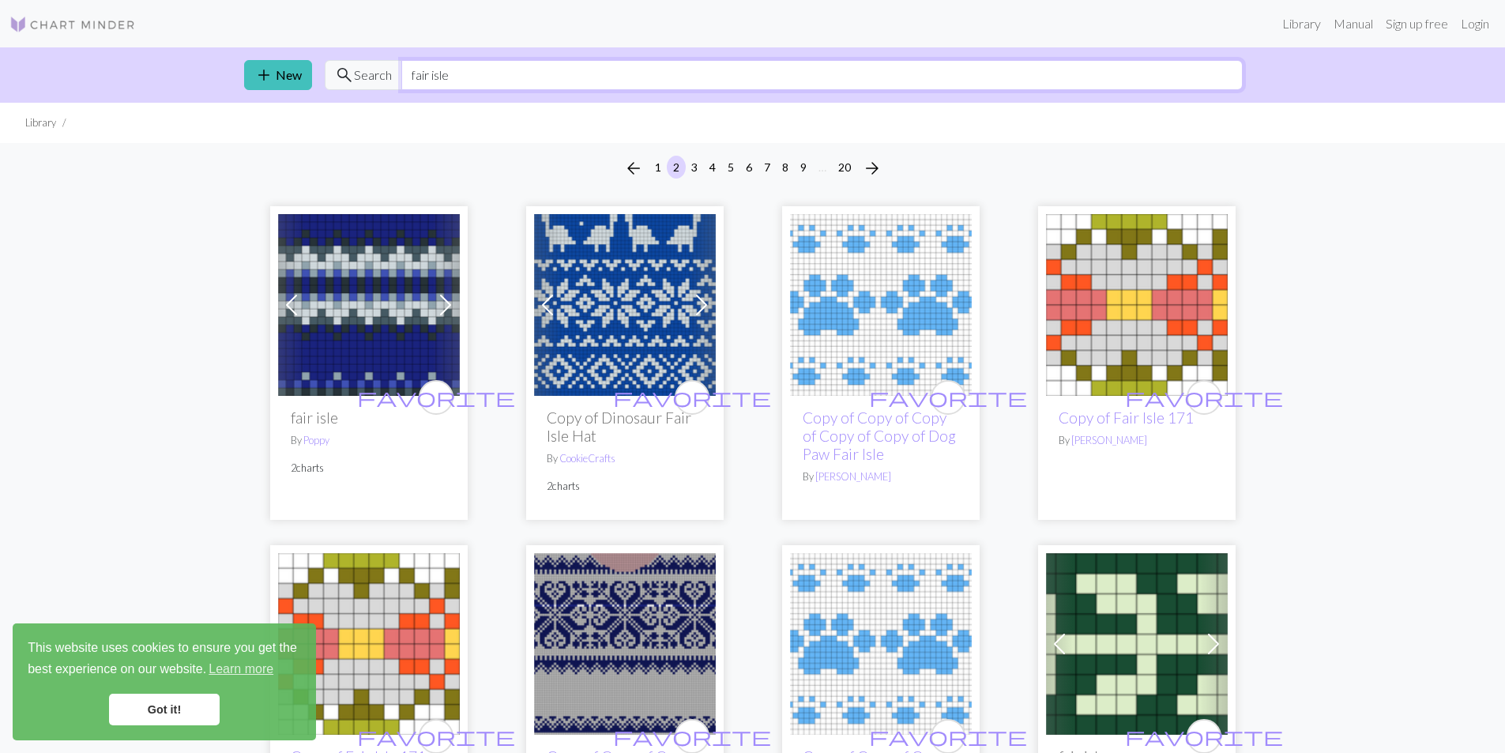
drag, startPoint x: 482, startPoint y: 67, endPoint x: 367, endPoint y: 95, distance: 117.8
click at [399, 91] on div "add New search Search fair isle" at bounding box center [752, 74] width 1043 height 55
type input "bees"
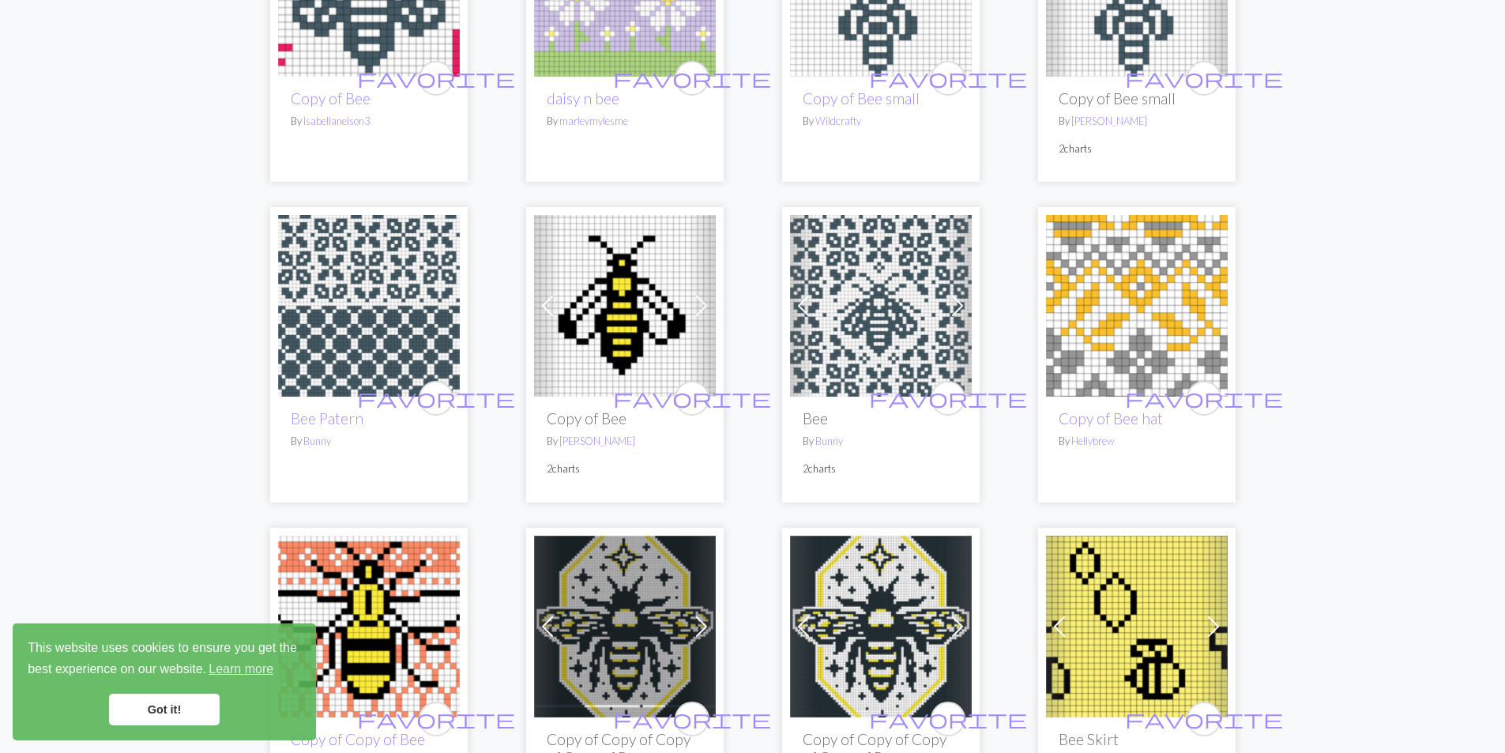
scroll to position [2607, 0]
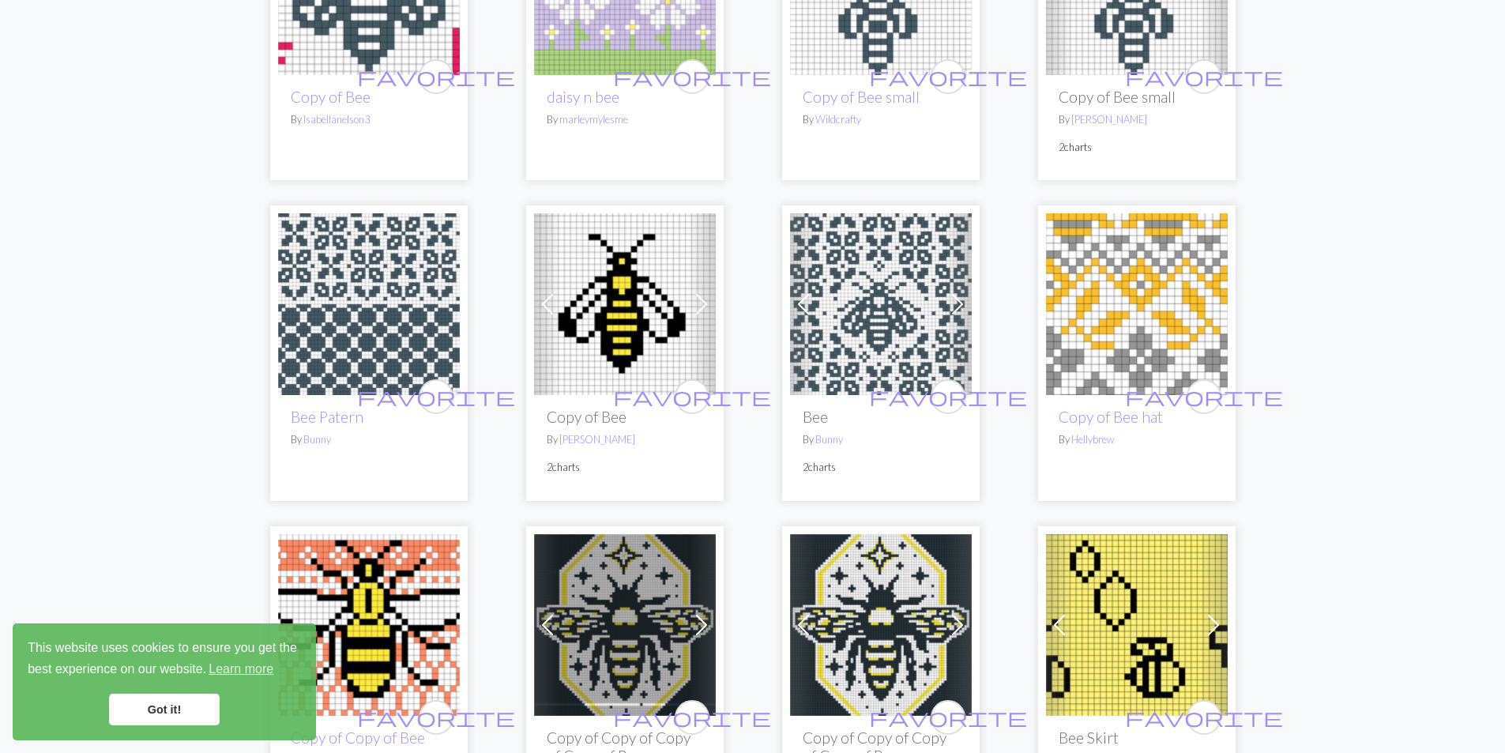
click at [910, 297] on img at bounding box center [881, 304] width 182 height 182
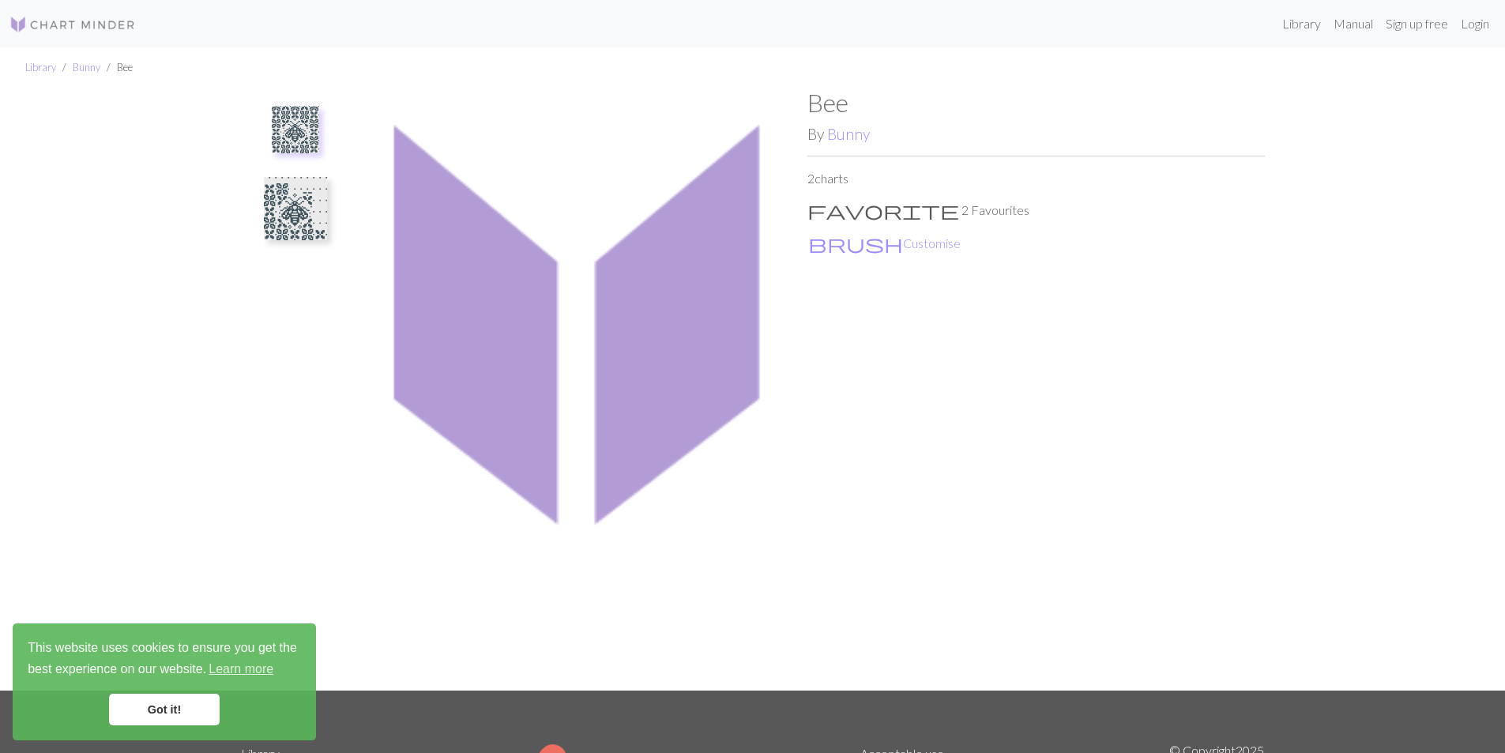
click at [299, 131] on img at bounding box center [295, 129] width 47 height 47
click at [295, 207] on img at bounding box center [295, 208] width 63 height 63
click at [297, 146] on img at bounding box center [295, 137] width 63 height 63
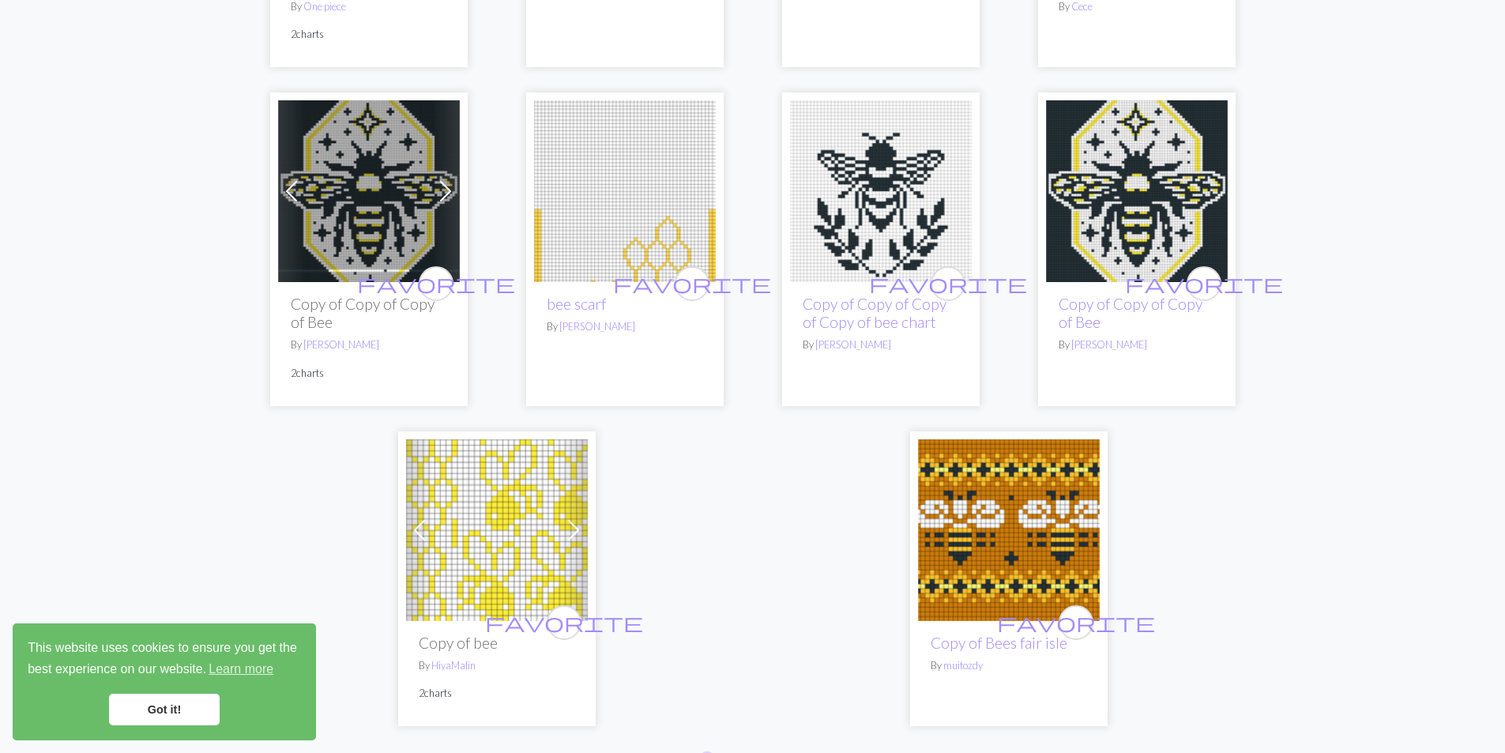
scroll to position [4014, 0]
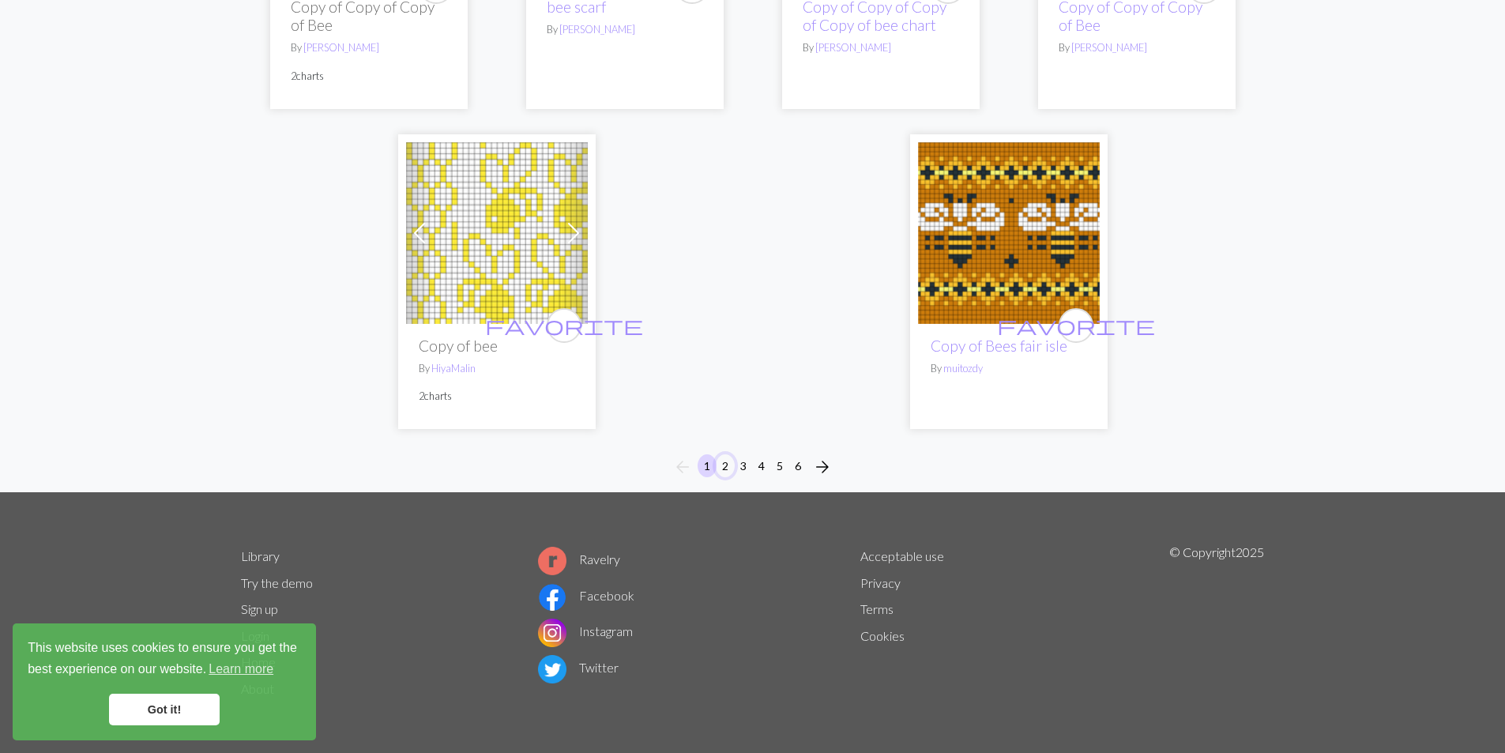
click at [721, 461] on button "2" at bounding box center [725, 465] width 19 height 23
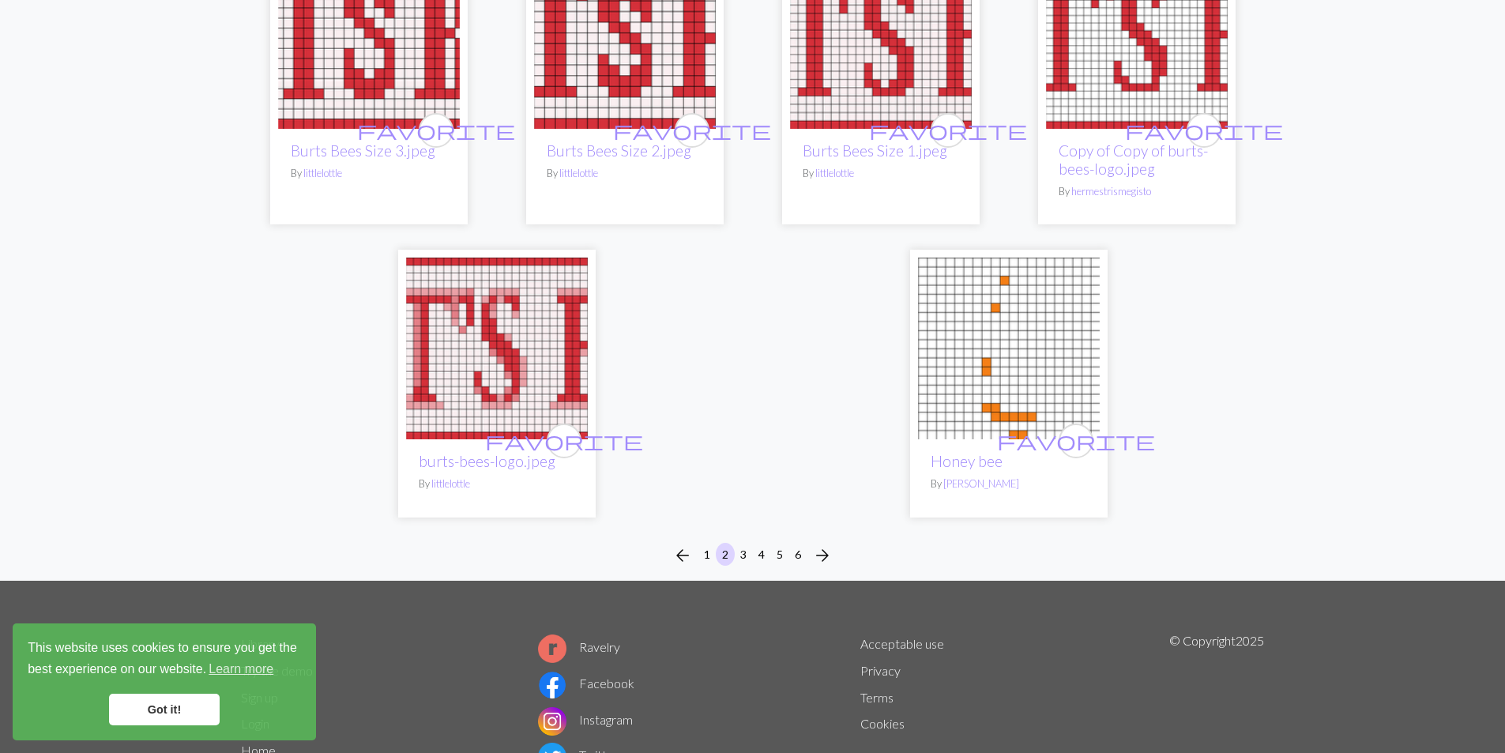
scroll to position [3894, 0]
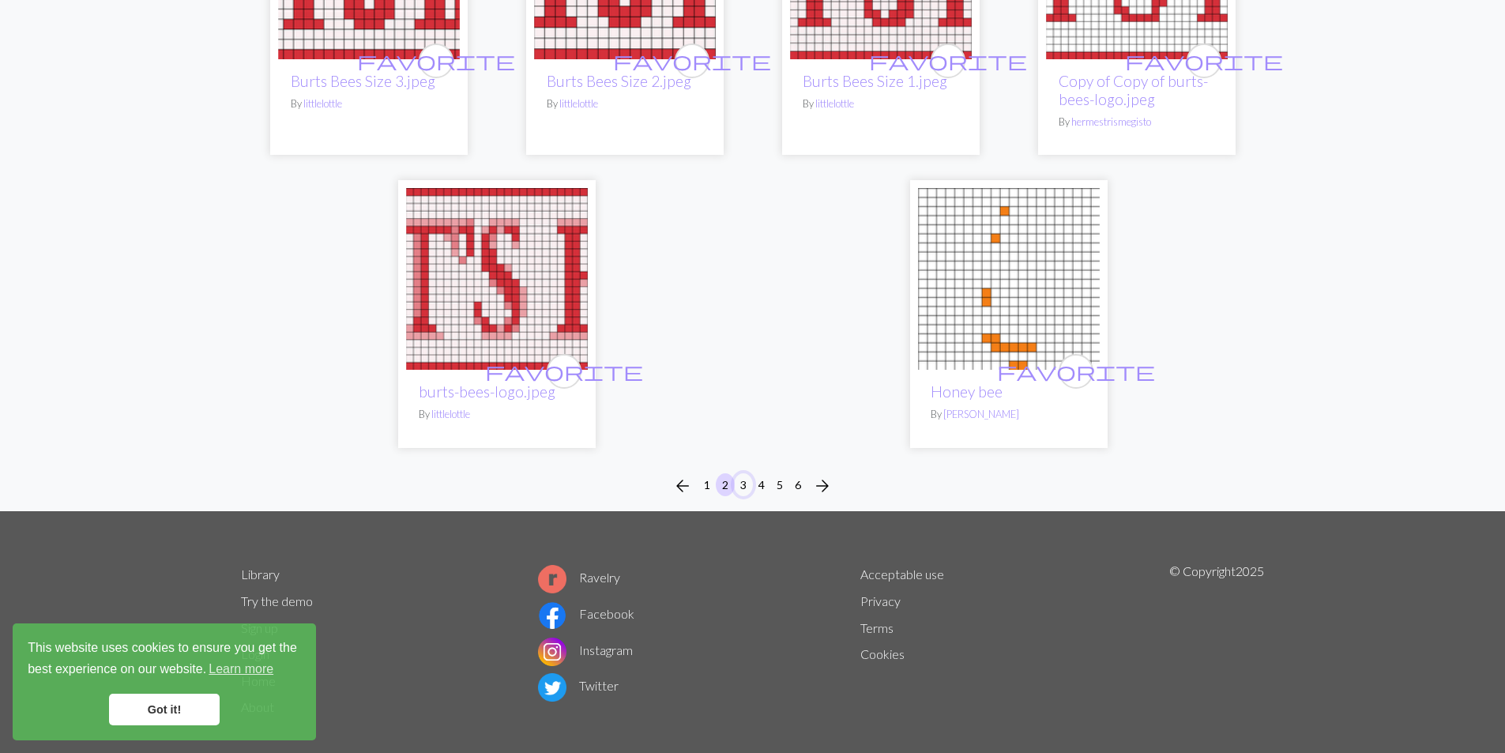
click at [741, 473] on button "3" at bounding box center [743, 484] width 19 height 23
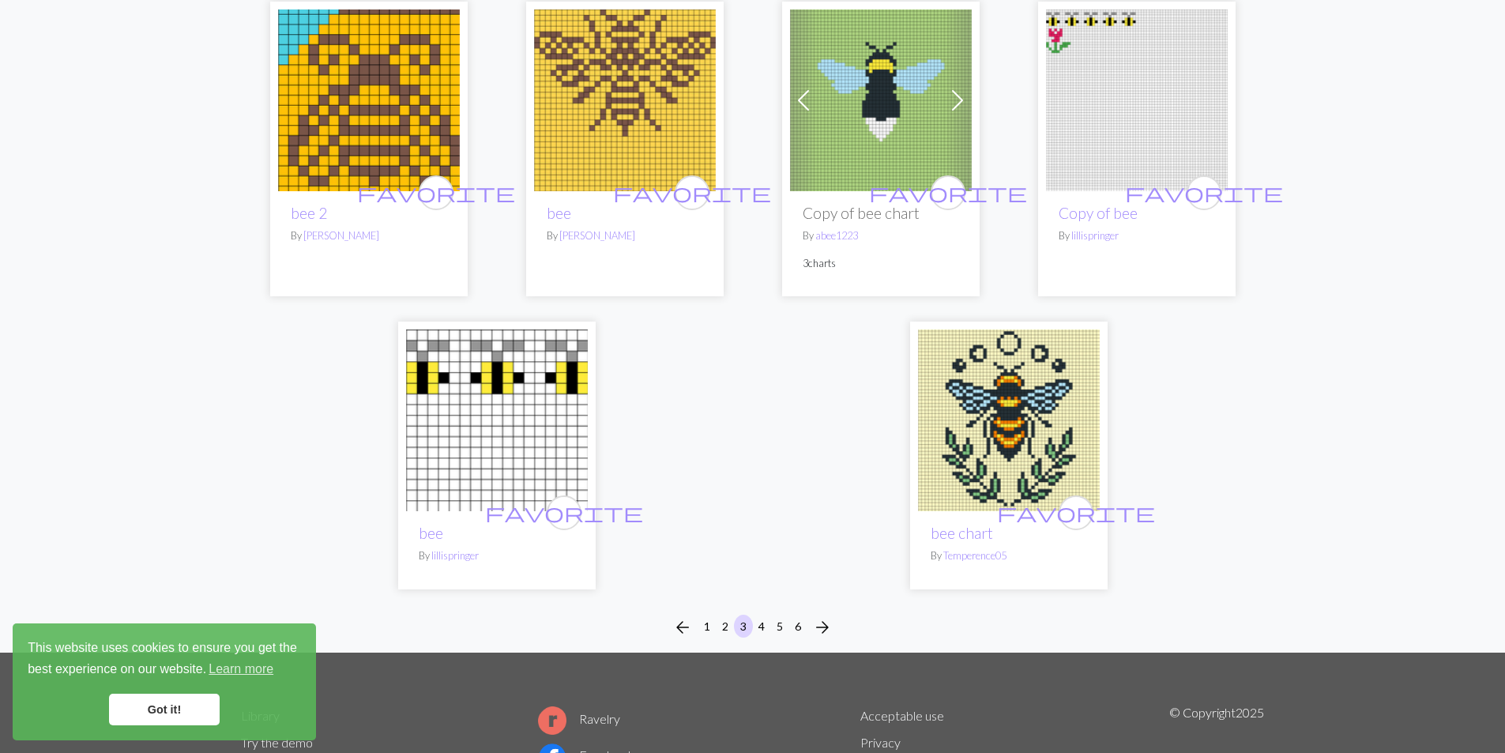
scroll to position [3713, 0]
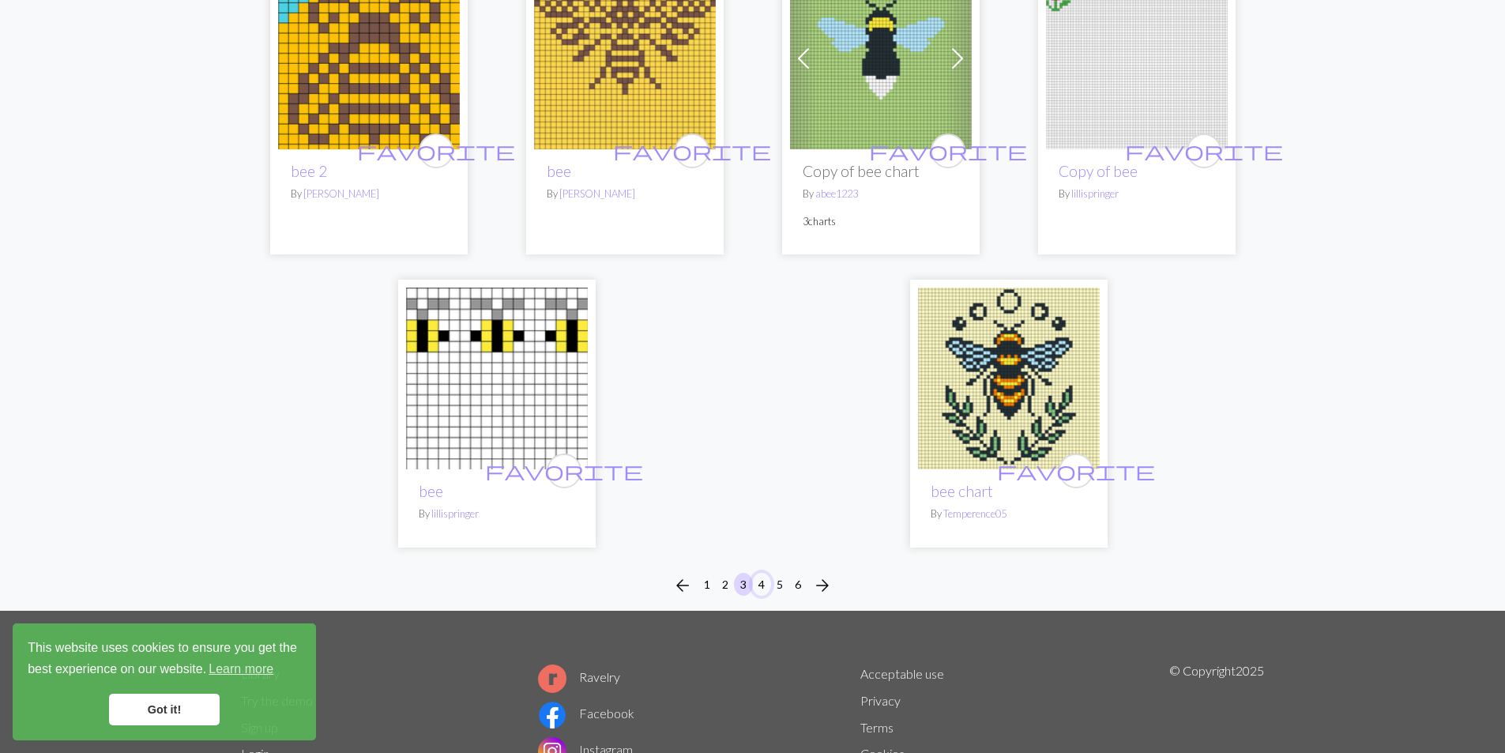
click at [763, 573] on button "4" at bounding box center [761, 584] width 19 height 23
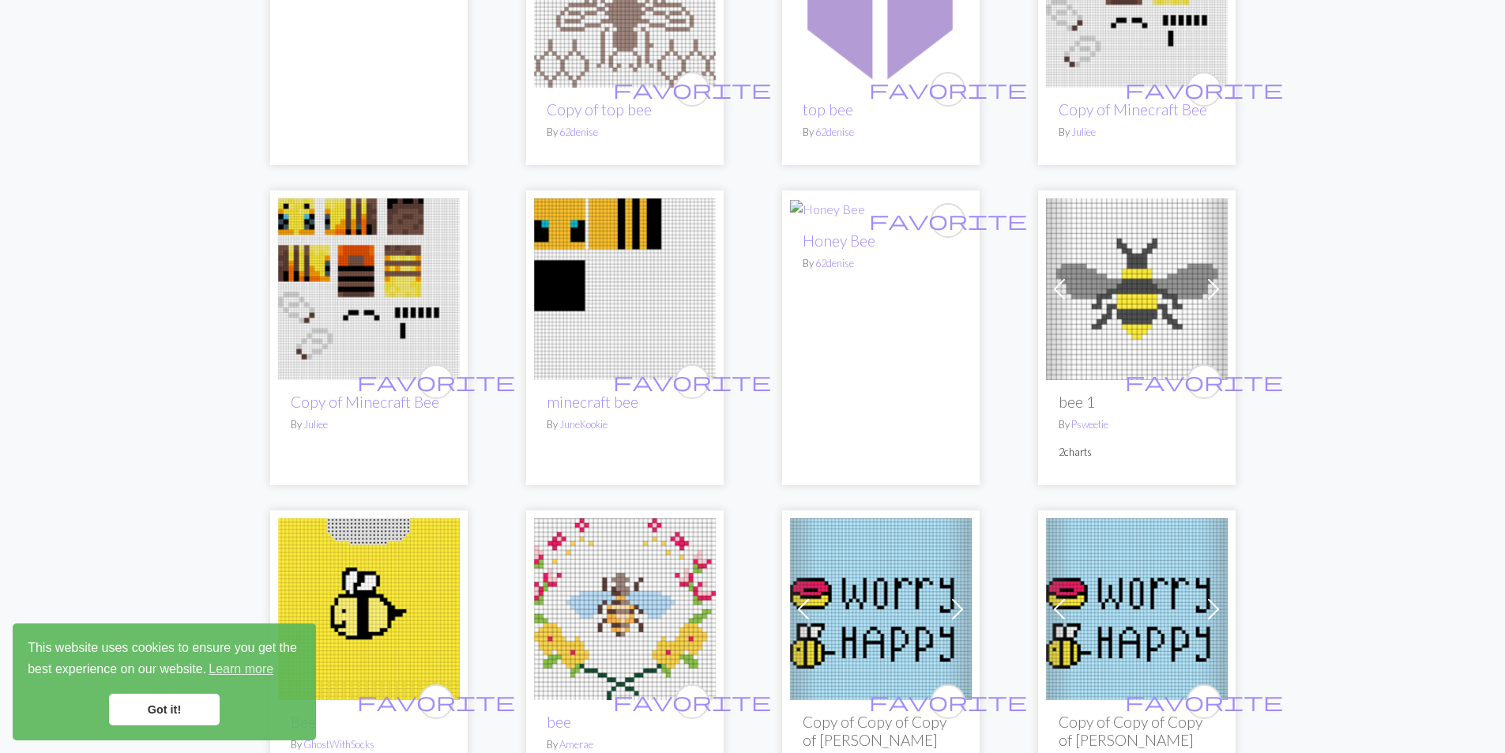
scroll to position [1896, 0]
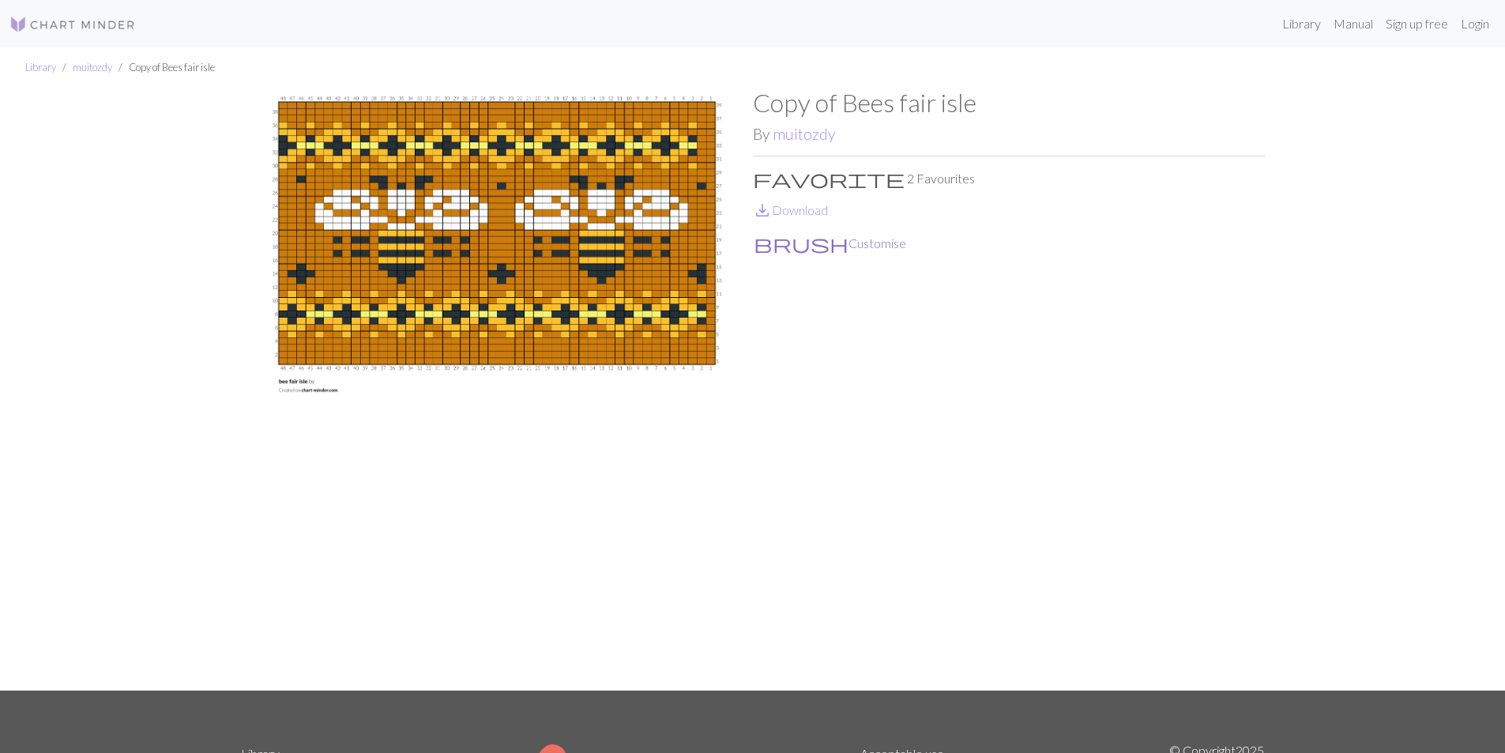
click at [819, 247] on button "brush Customise" at bounding box center [830, 243] width 154 height 21
